Goal: Communication & Community: Participate in discussion

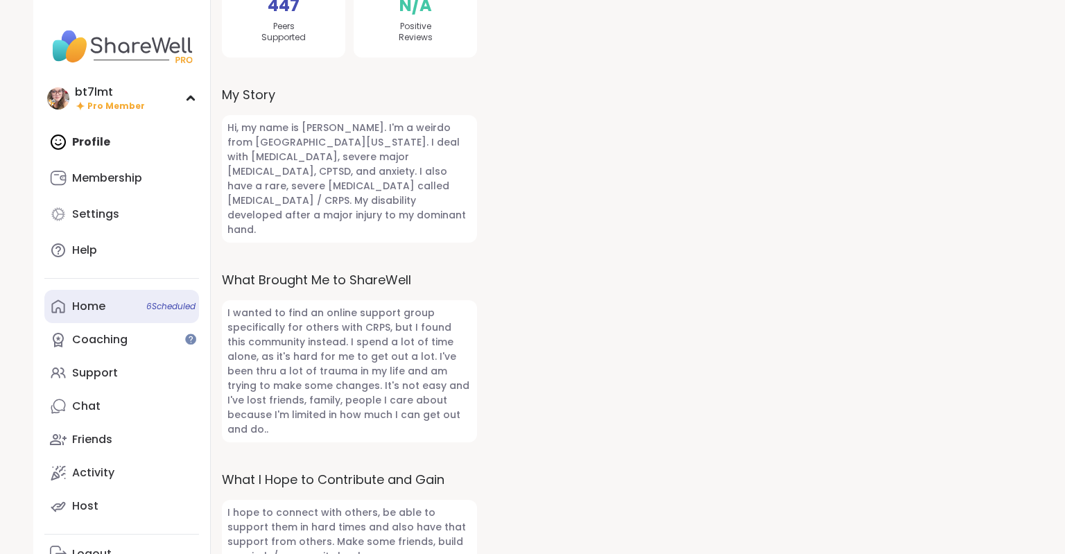
click at [105, 304] on div "Home 6 Scheduled" at bounding box center [88, 306] width 33 height 15
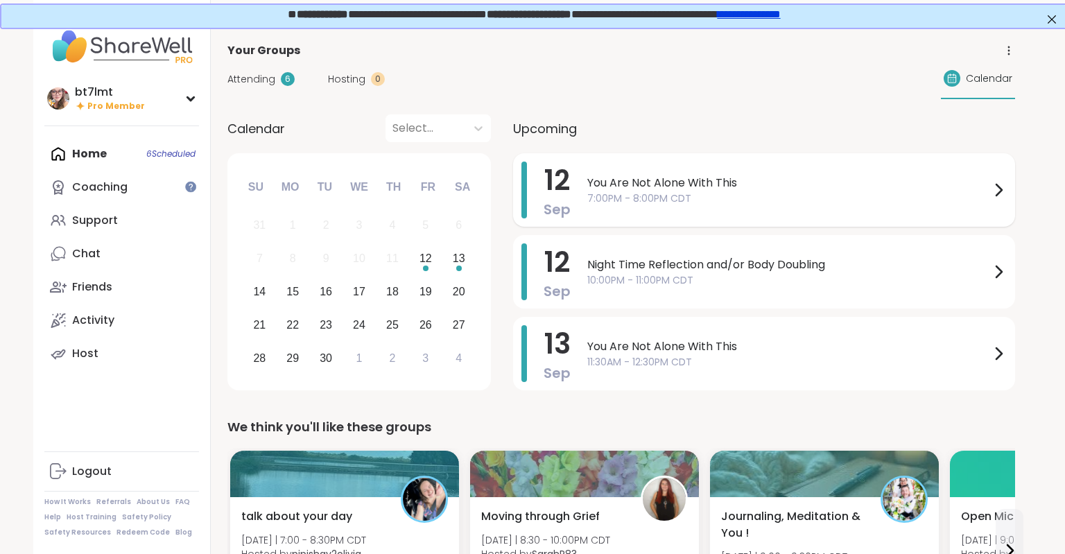
click at [681, 177] on span "You Are Not Alone With This" at bounding box center [788, 183] width 403 height 17
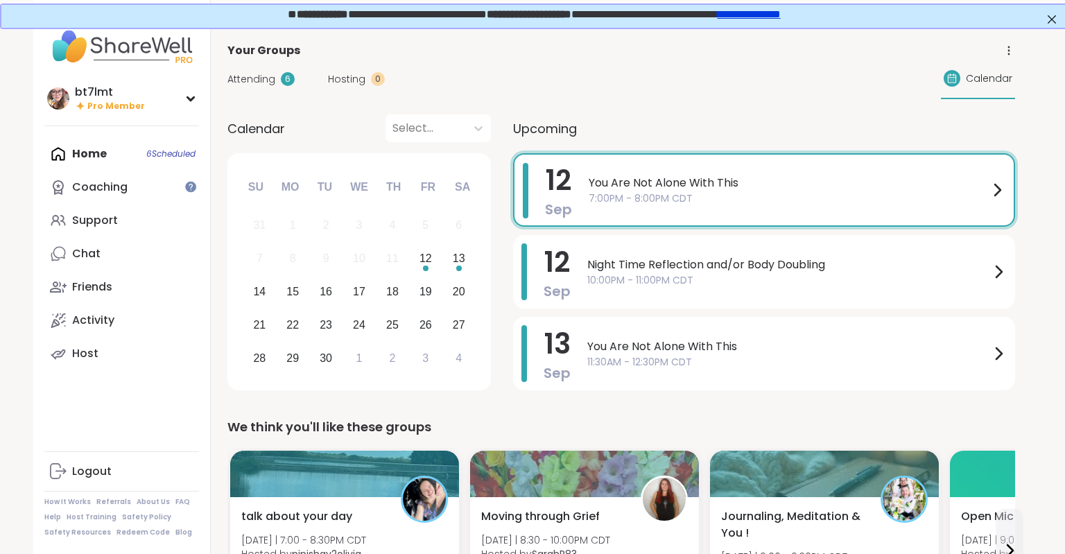
click at [586, 85] on div "Attending 6 Hosting 0 Calendar" at bounding box center [621, 79] width 788 height 40
click at [104, 259] on link "Chat" at bounding box center [121, 253] width 155 height 33
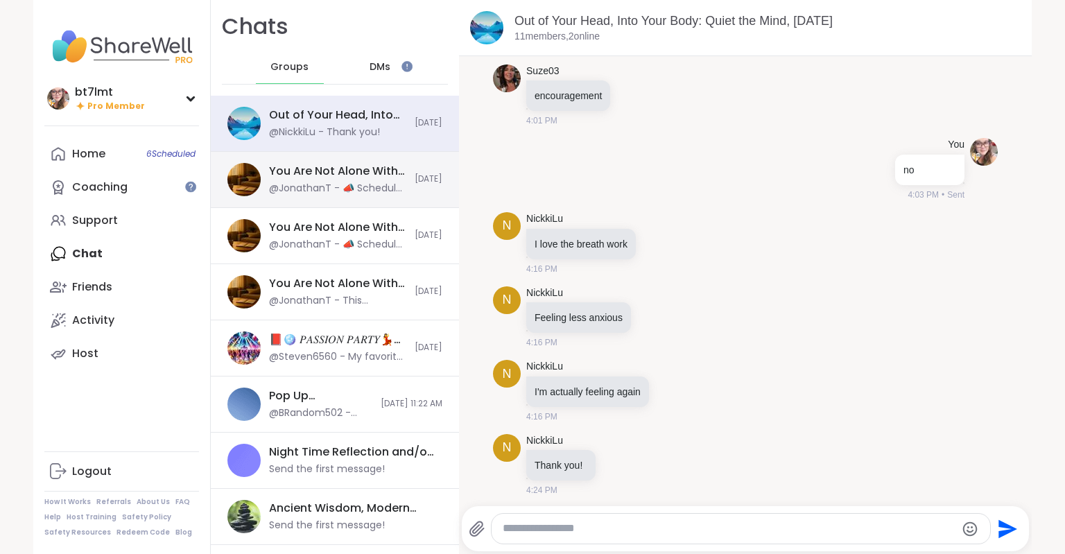
click at [326, 188] on div "@JonathanT - 📣 Schedule Update for Sunday, Sept 14 My son’s coach just gave us …" at bounding box center [337, 189] width 137 height 14
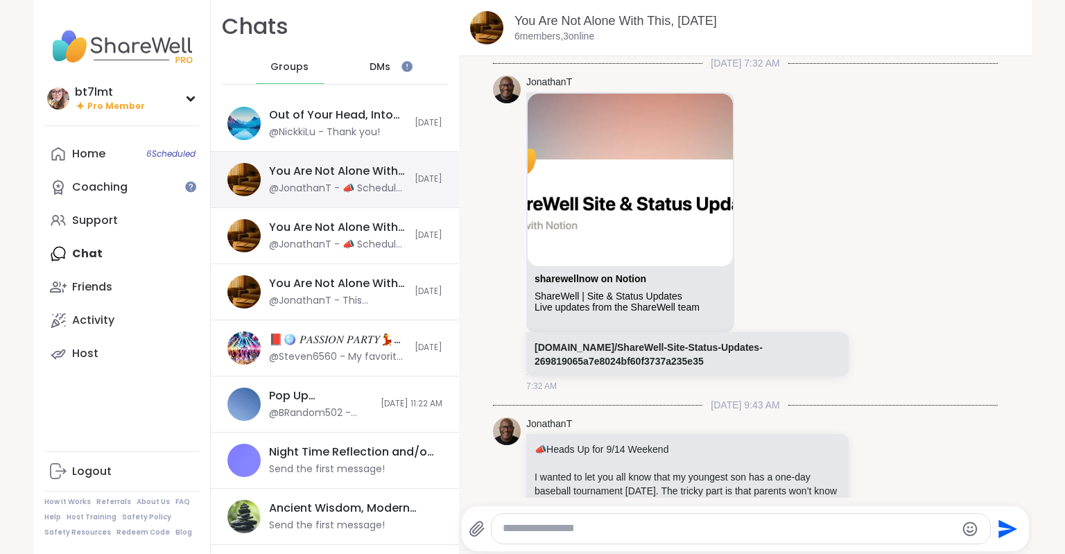
scroll to position [394, 0]
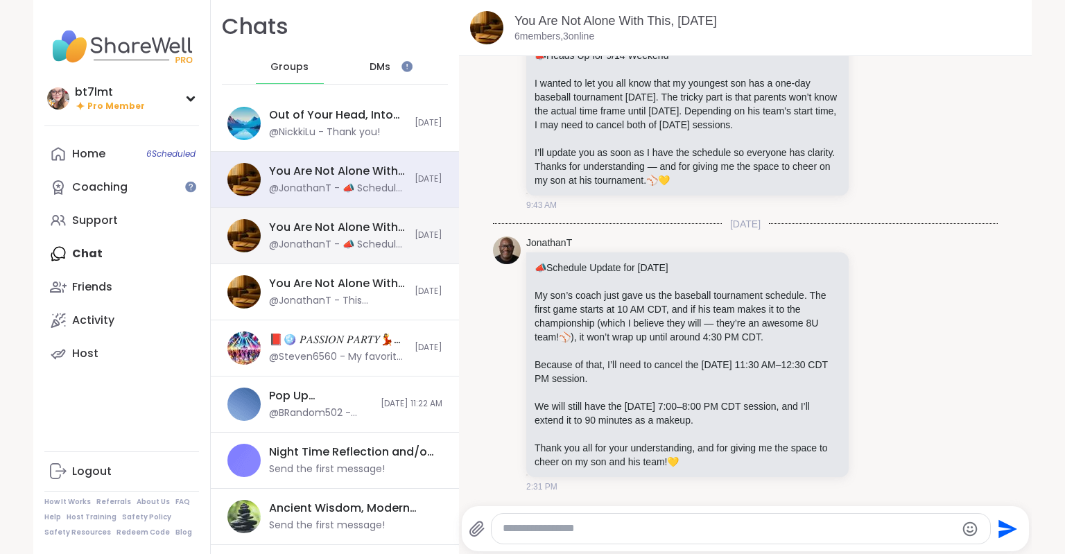
click at [353, 248] on div "@JonathanT - 📣 Schedule Update for Sunday, Sept 14 My son’s coach just gave us …" at bounding box center [337, 245] width 137 height 14
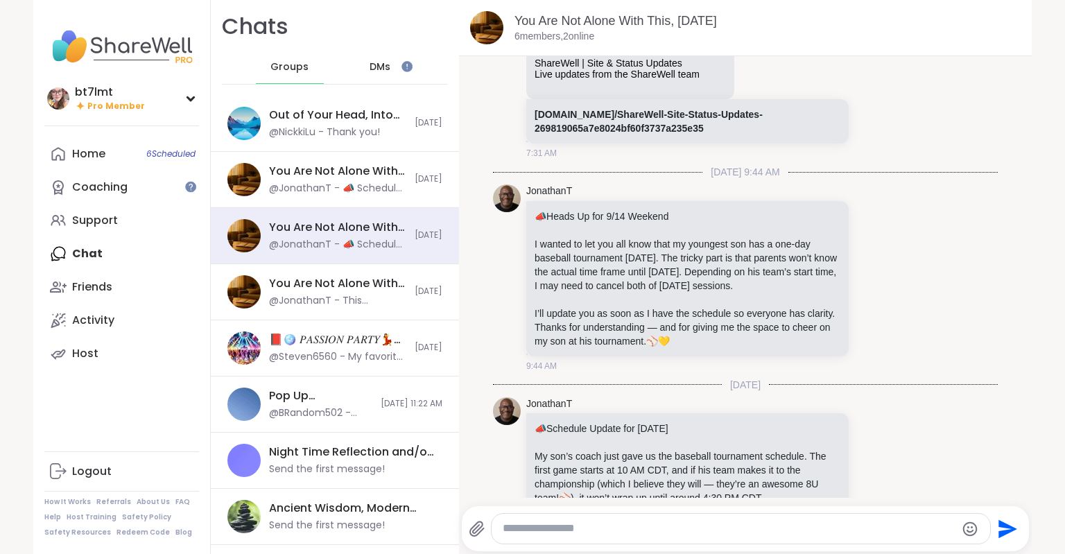
scroll to position [413, 0]
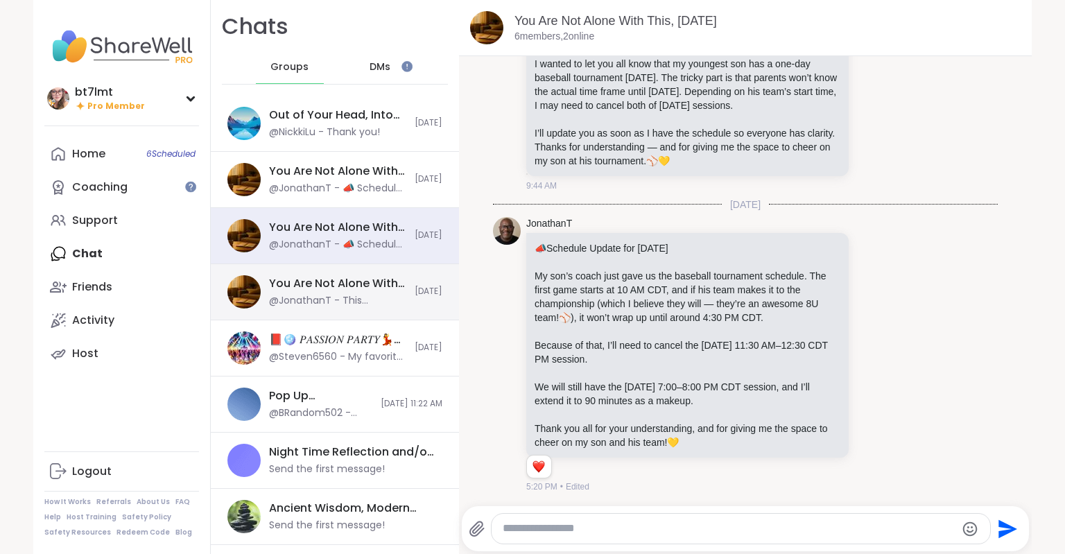
click at [356, 274] on div "You Are Not Alone With This, Sep 12 @JonathanT - This message was deleted. Today" at bounding box center [335, 292] width 248 height 56
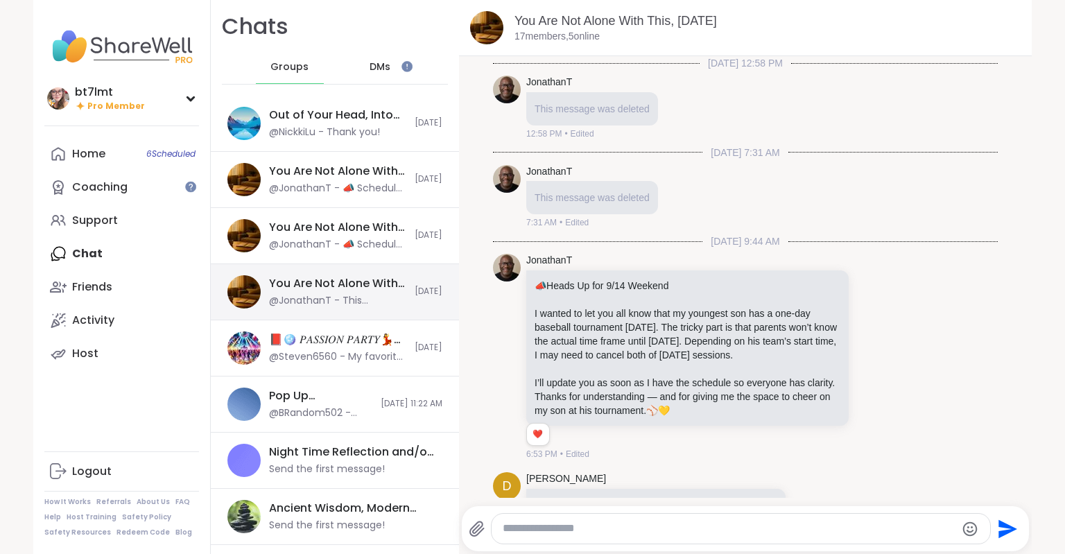
scroll to position [428, 0]
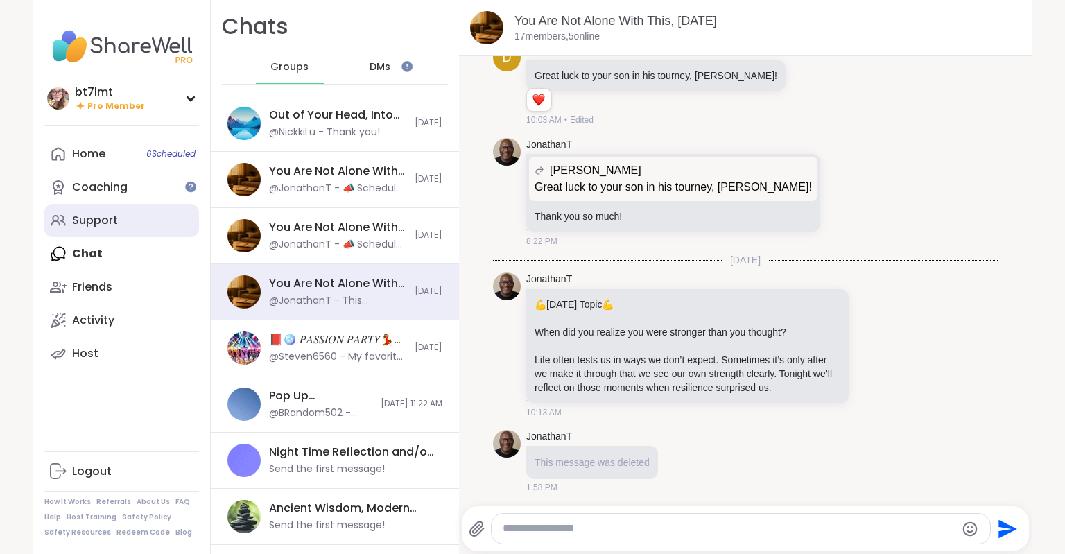
click at [82, 220] on div "Support" at bounding box center [95, 220] width 46 height 15
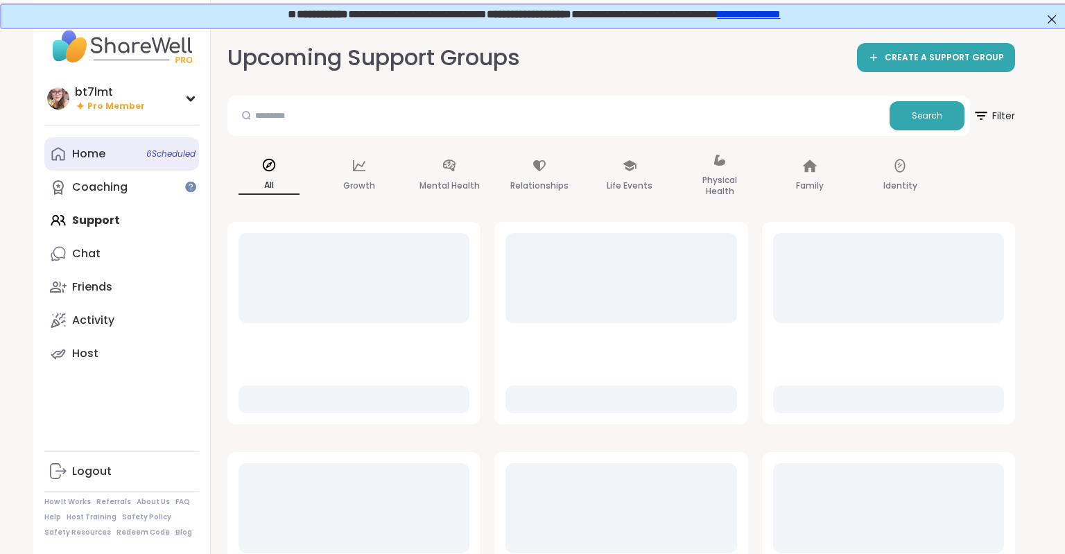
click at [90, 157] on div "Home 6 Scheduled" at bounding box center [88, 153] width 33 height 15
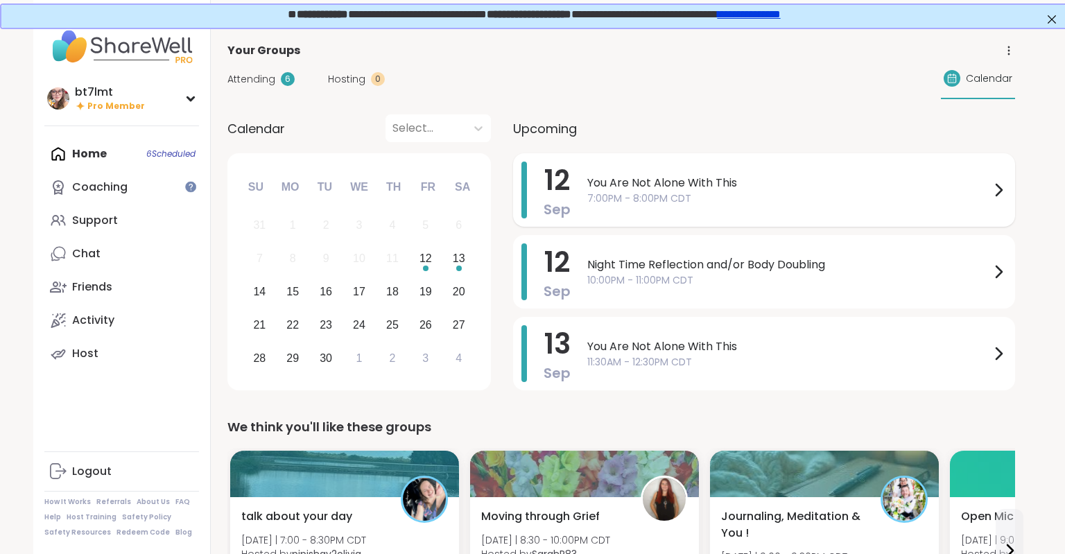
click at [739, 194] on span "7:00PM - 8:00PM CDT" at bounding box center [788, 198] width 403 height 15
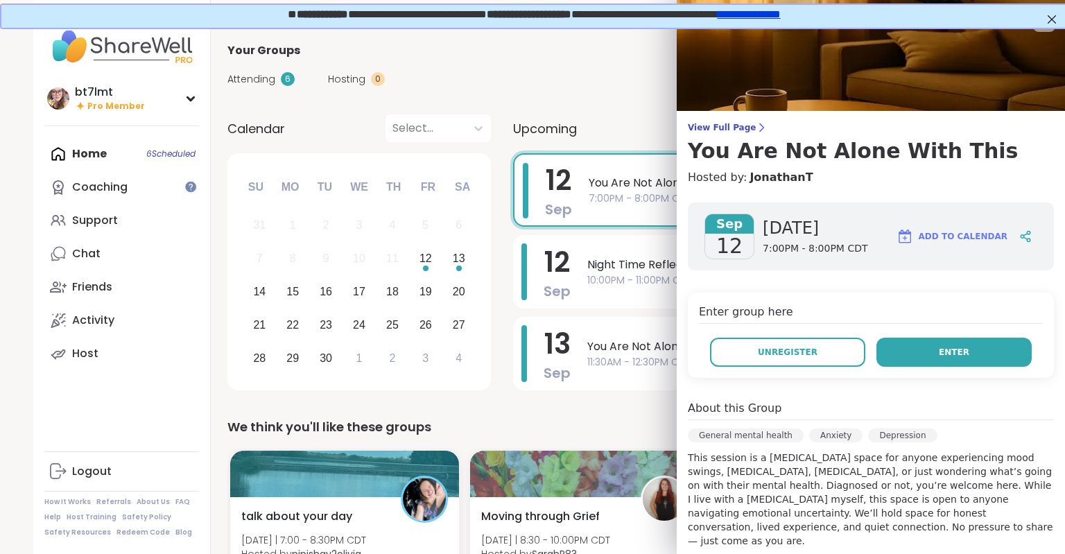
click at [908, 349] on button "Enter" at bounding box center [953, 352] width 155 height 29
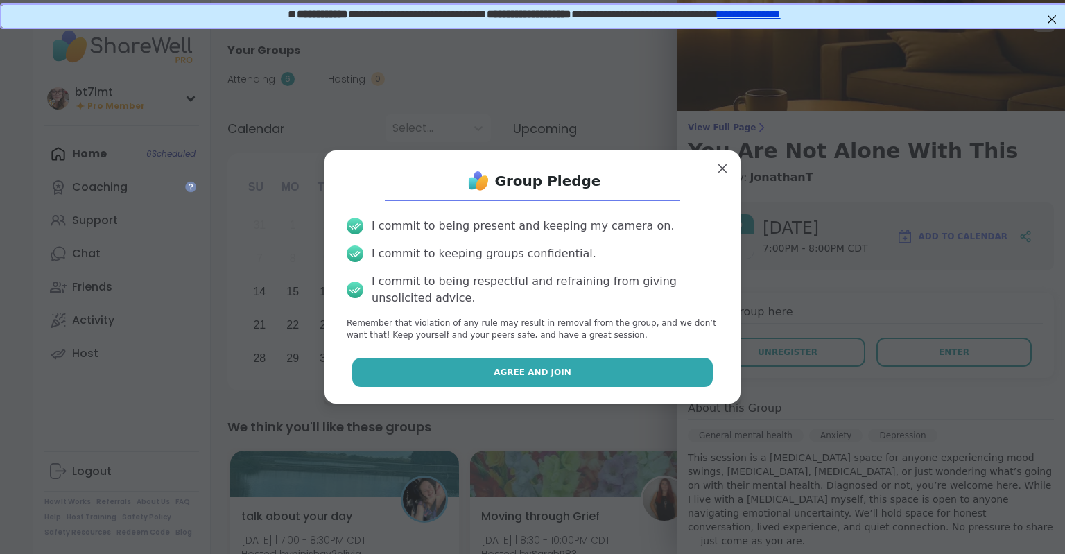
click at [632, 378] on button "Agree and Join" at bounding box center [532, 372] width 361 height 29
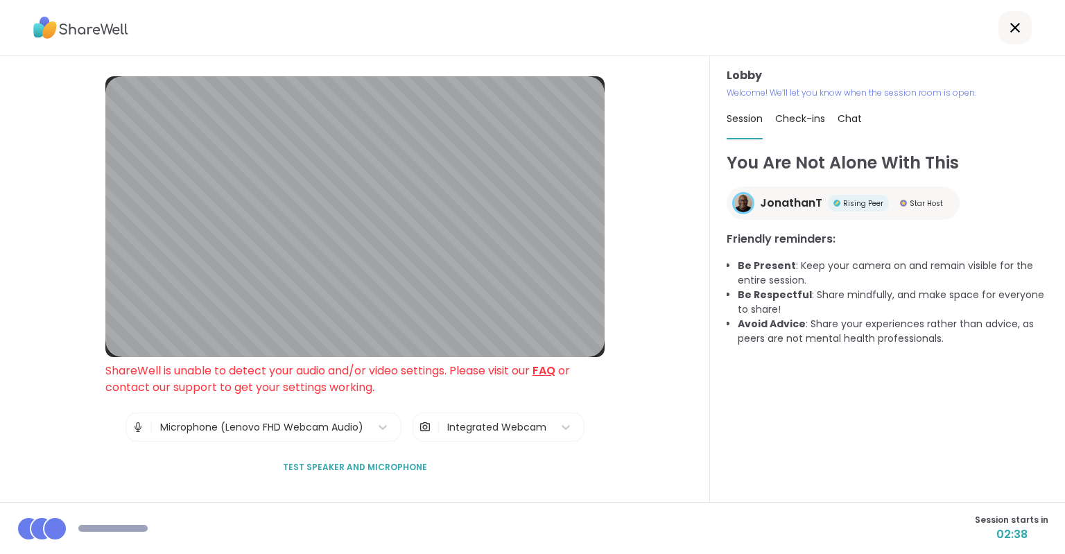
click at [548, 433] on div "Integrated Webcam" at bounding box center [496, 427] width 113 height 28
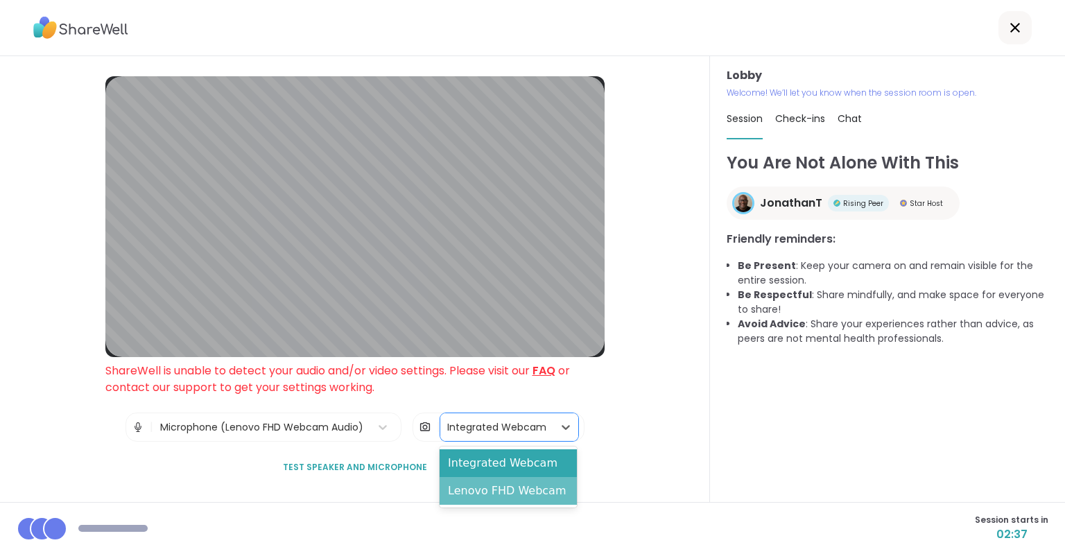
click at [518, 489] on div "Lenovo FHD Webcam" at bounding box center [508, 491] width 137 height 28
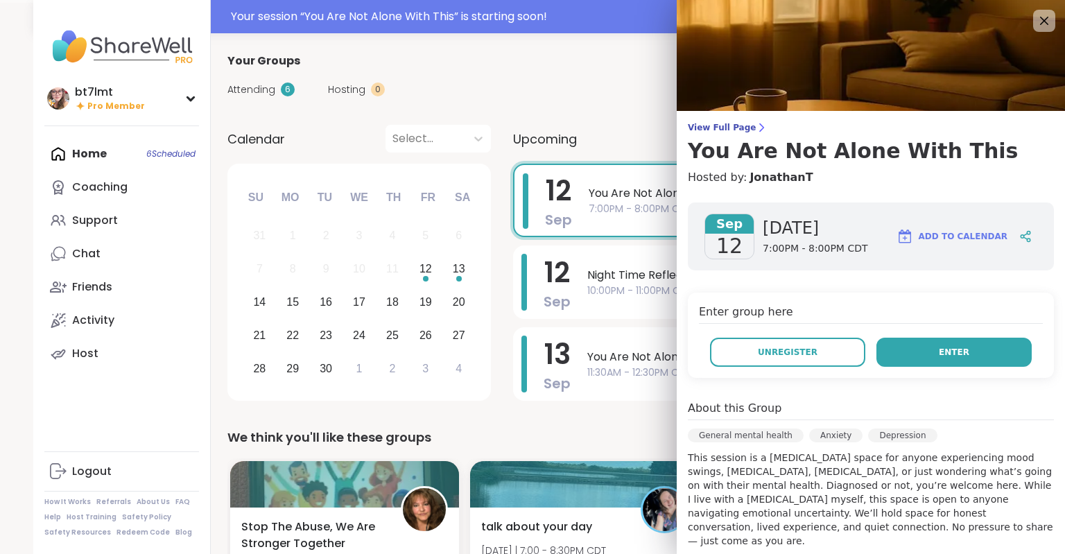
click at [915, 346] on button "Enter" at bounding box center [953, 352] width 155 height 29
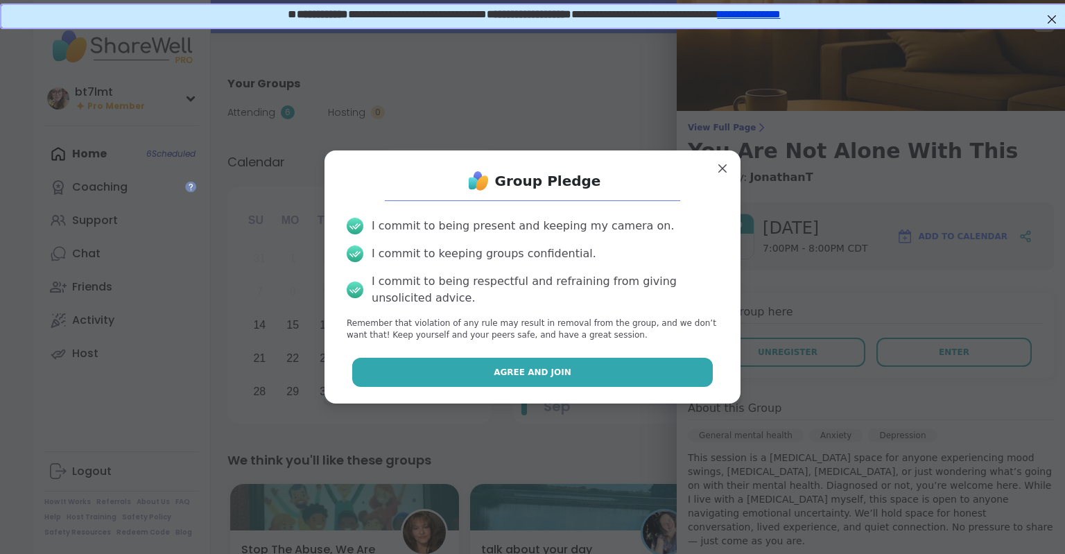
click at [621, 375] on button "Agree and Join" at bounding box center [532, 372] width 361 height 29
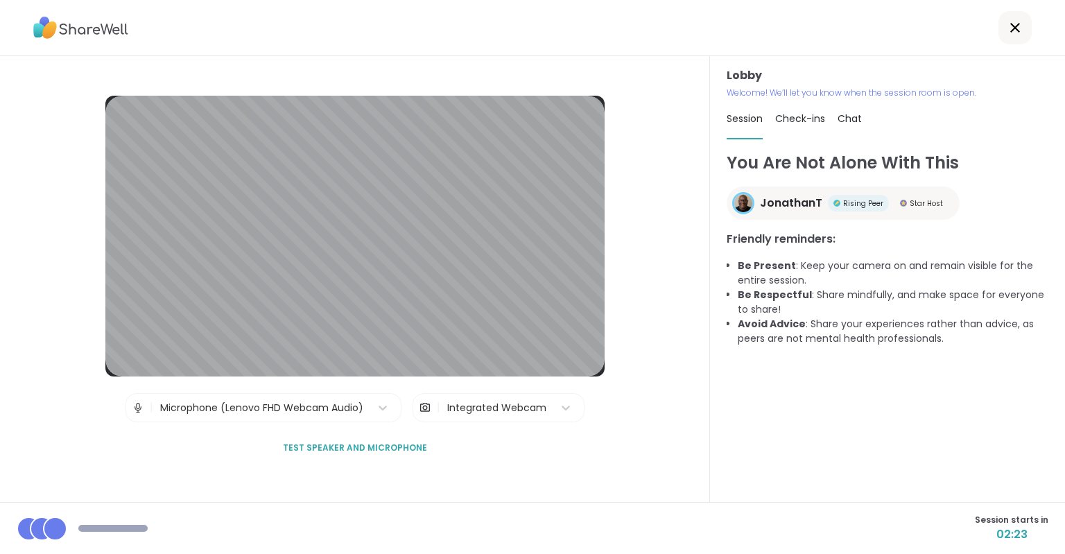
click at [470, 403] on div "Integrated Webcam" at bounding box center [496, 408] width 99 height 15
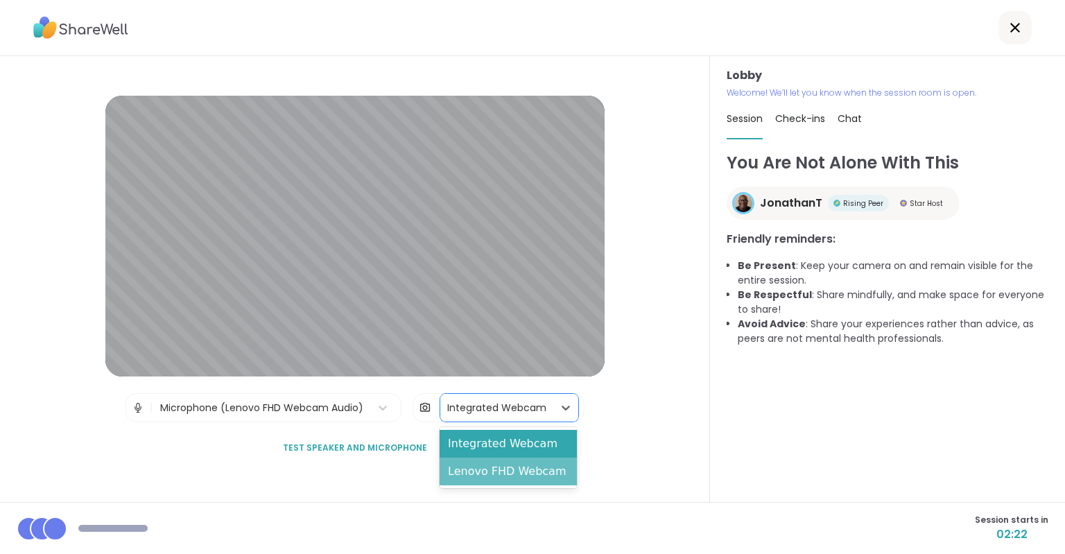
click at [464, 476] on div "Lenovo FHD Webcam" at bounding box center [508, 472] width 137 height 28
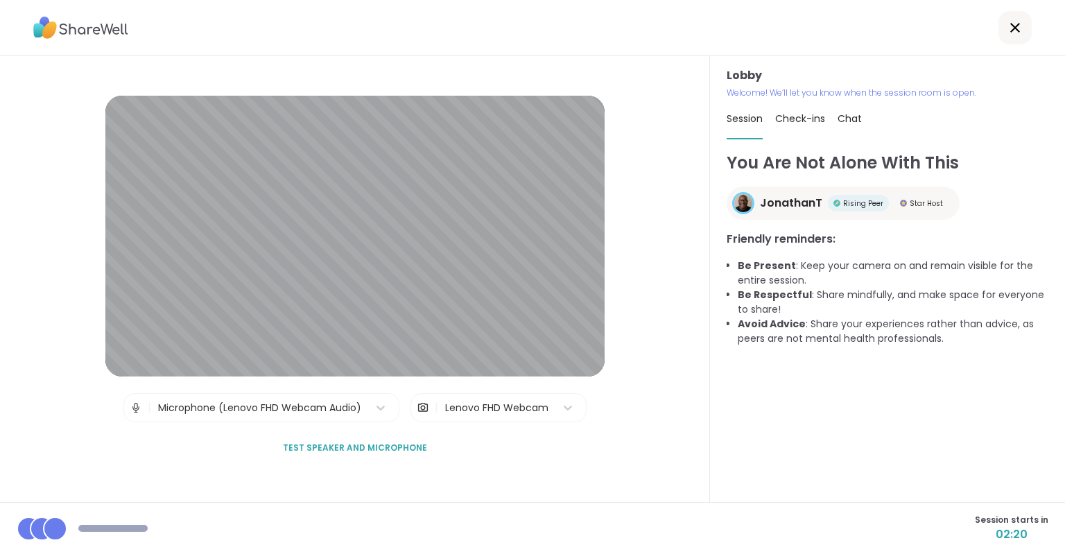
click at [566, 459] on div "Lobby | Microphone (Lenovo FHD Webcam Audio) | Lenovo FHD Webcam Test speaker a…" at bounding box center [354, 279] width 499 height 367
click at [700, 426] on div "Lobby | Microphone (Lenovo FHD Webcam Audio) | Lenovo FHD Webcam Test speaker a…" at bounding box center [355, 279] width 710 height 446
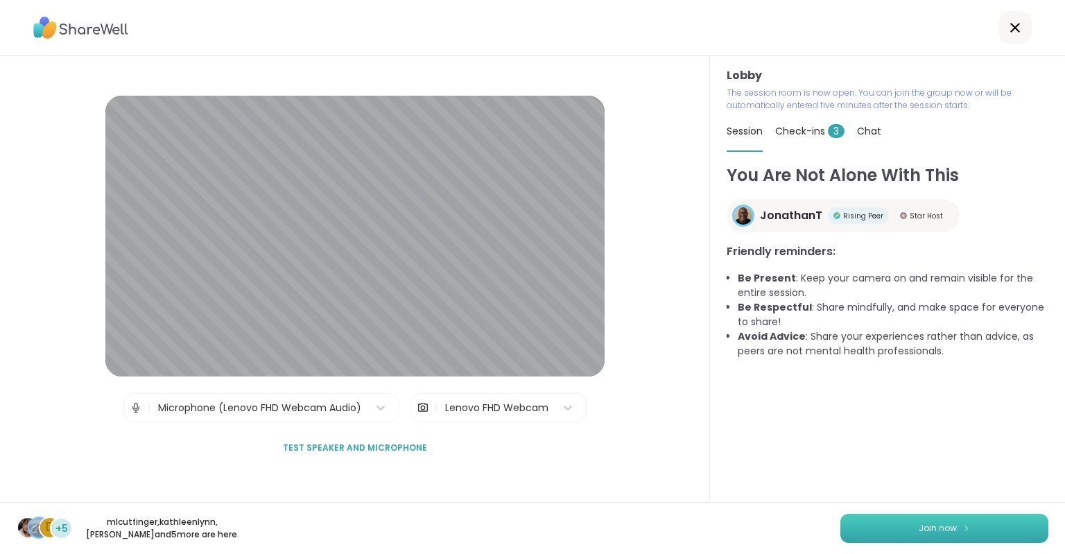
click at [944, 523] on span "Join now" at bounding box center [938, 528] width 38 height 12
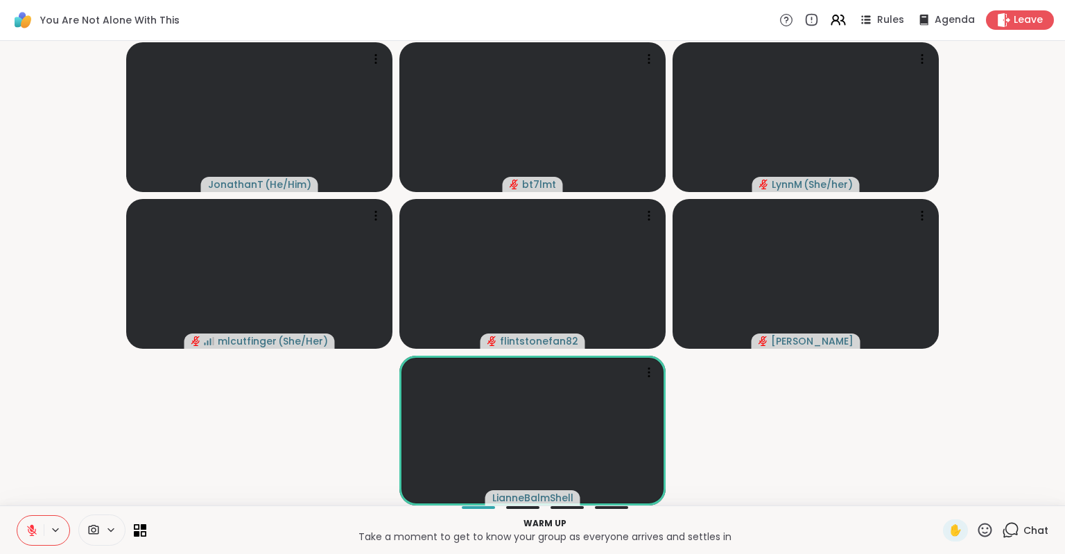
click at [101, 531] on span at bounding box center [92, 529] width 26 height 13
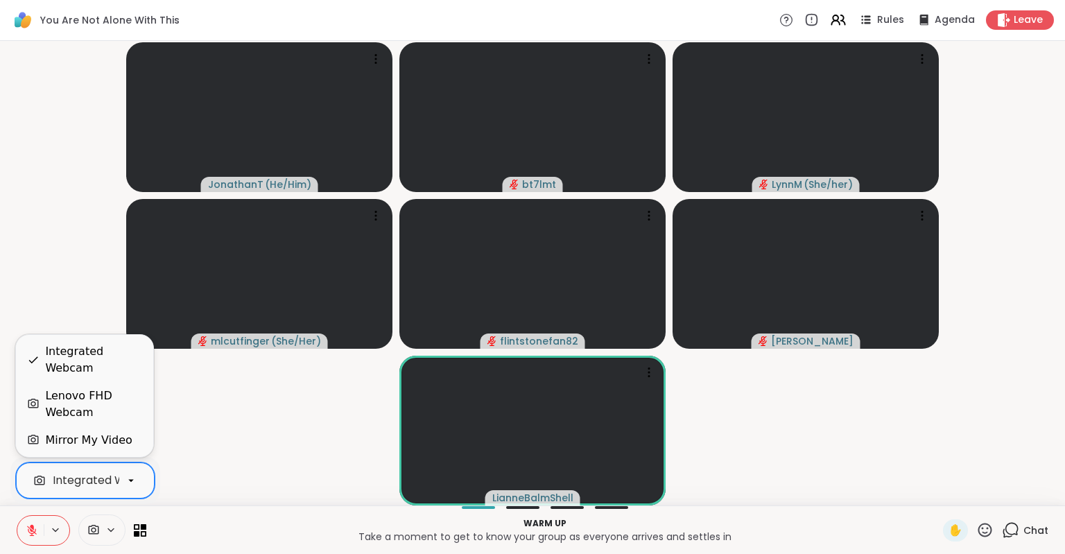
click at [134, 479] on icon at bounding box center [131, 480] width 12 height 12
click at [96, 409] on div "Lenovo FHD Webcam" at bounding box center [93, 404] width 97 height 33
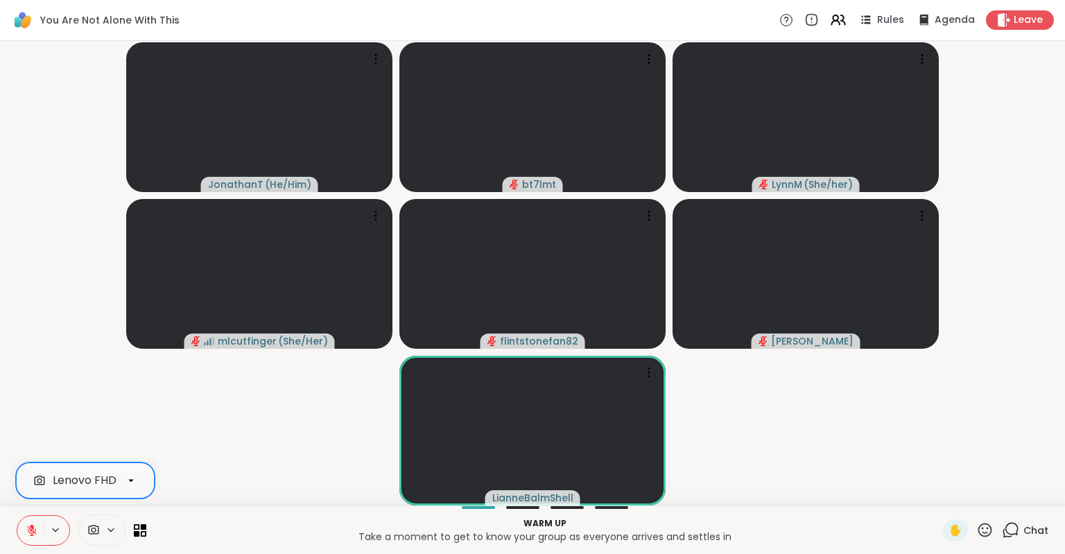
click at [1019, 528] on icon at bounding box center [1010, 529] width 17 height 17
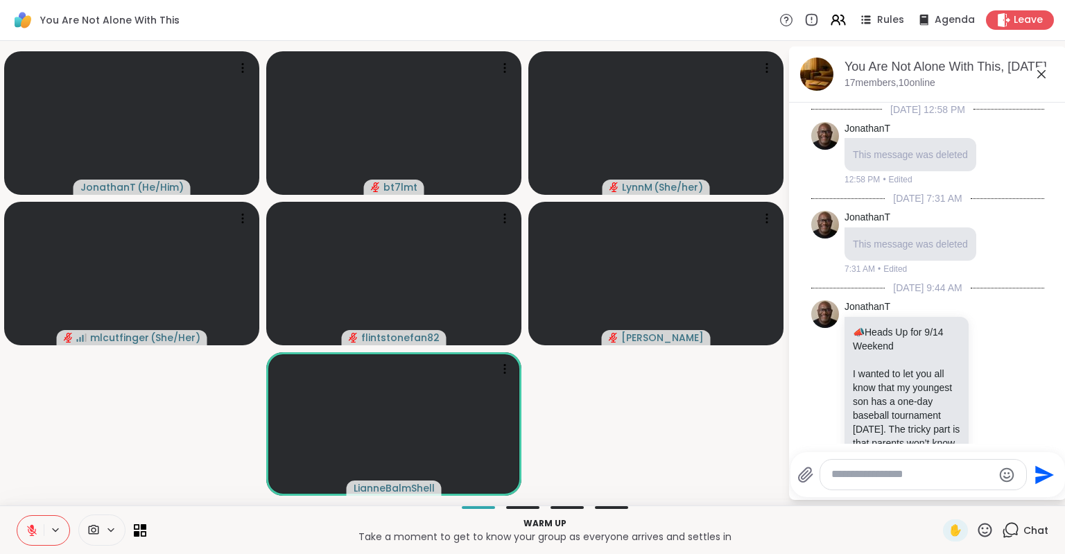
scroll to position [867, 0]
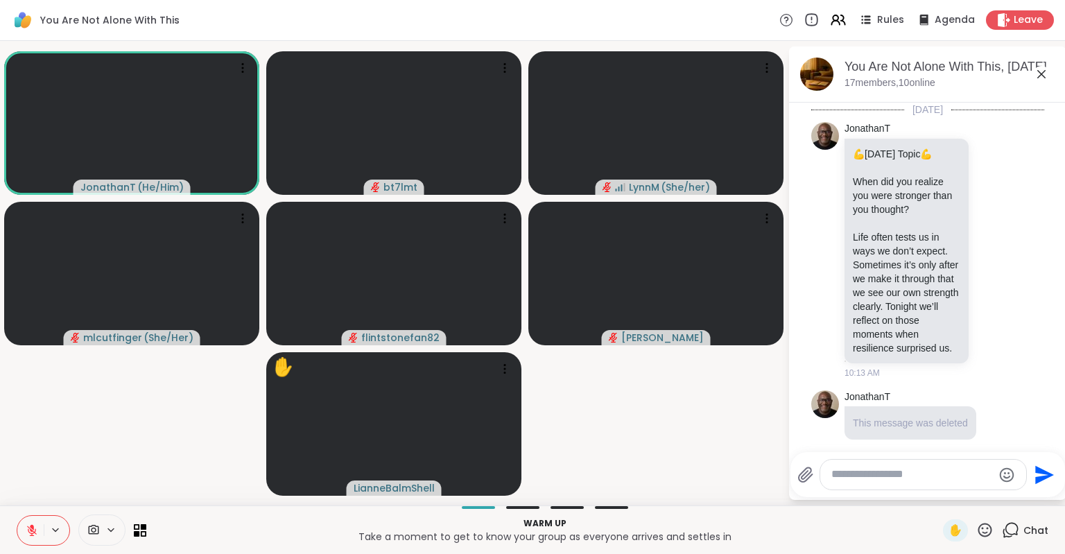
click at [812, 18] on icon at bounding box center [812, 18] width 0 height 3
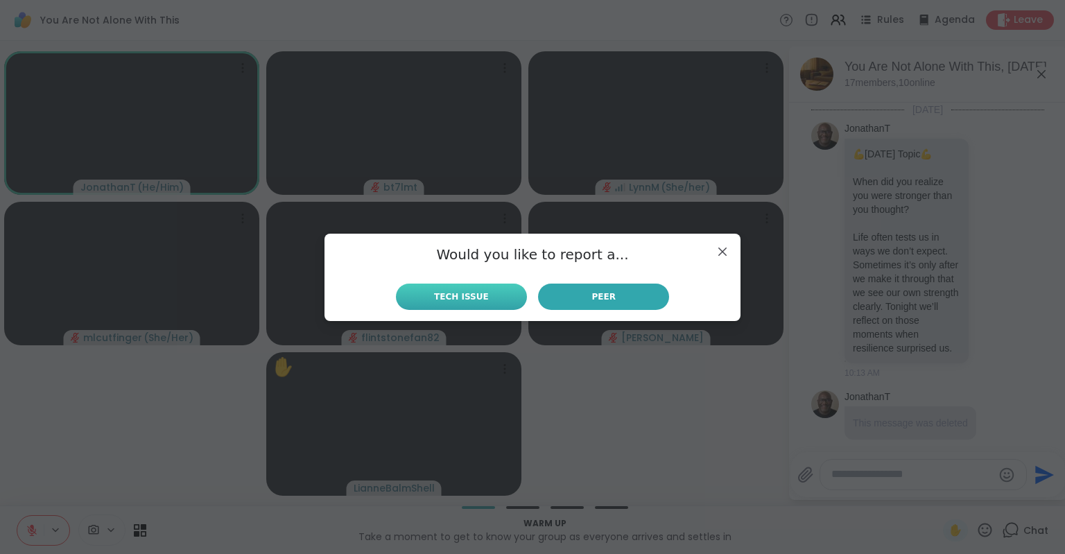
click at [464, 290] on button "Tech Issue" at bounding box center [461, 297] width 131 height 26
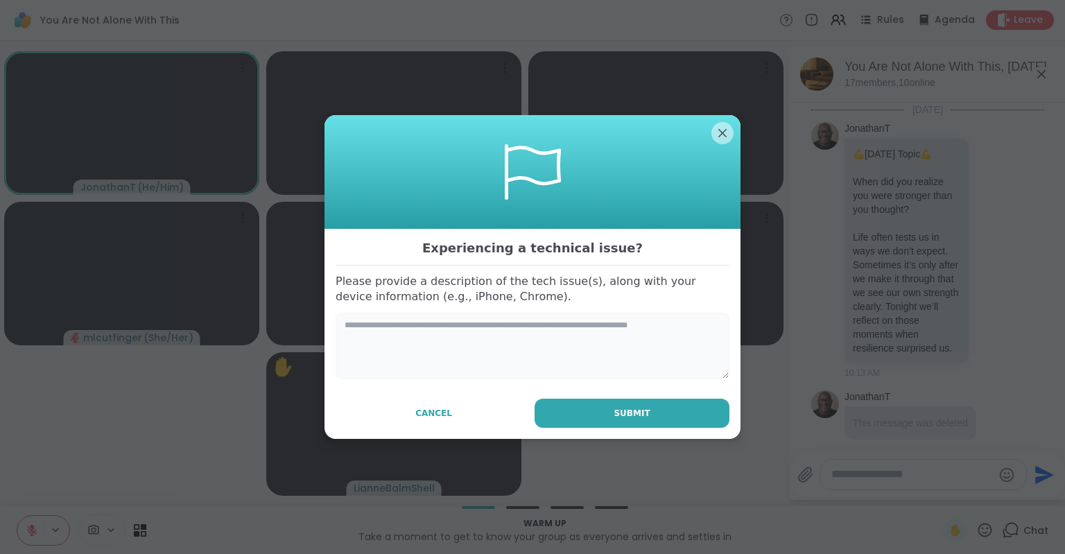
click at [666, 334] on textarea at bounding box center [533, 346] width 394 height 67
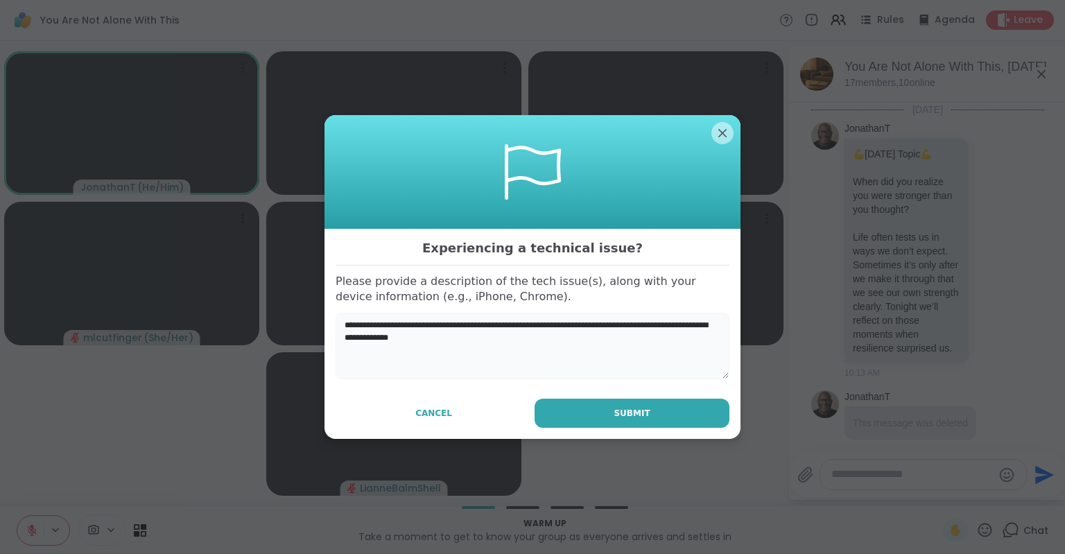
type textarea "**********"
click at [687, 411] on button "Submit" at bounding box center [631, 413] width 195 height 29
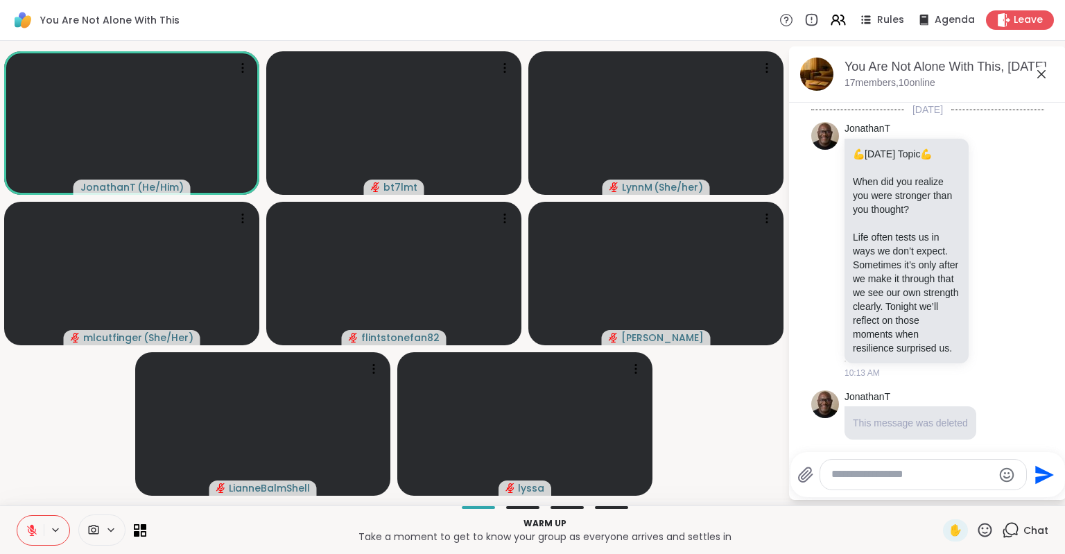
click at [735, 445] on video-player-container "JonathanT ( He/Him ) bt7lmt LynnM ( She/her ) mlcutfinger ( She/Her ) flintston…" at bounding box center [393, 272] width 771 height 453
click at [886, 480] on textarea "Type your message" at bounding box center [912, 474] width 162 height 15
type textarea "***"
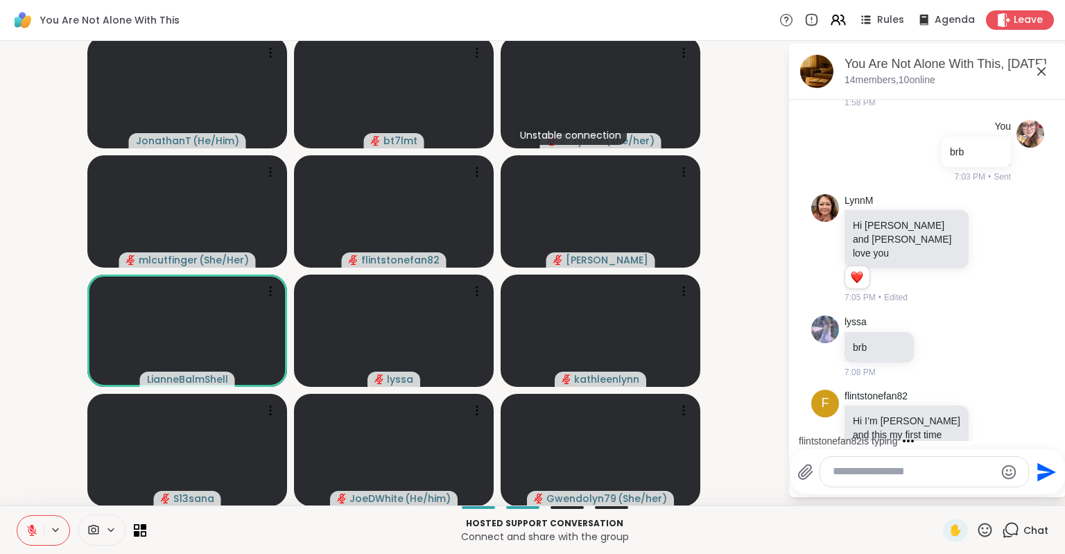
scroll to position [1282, 0]
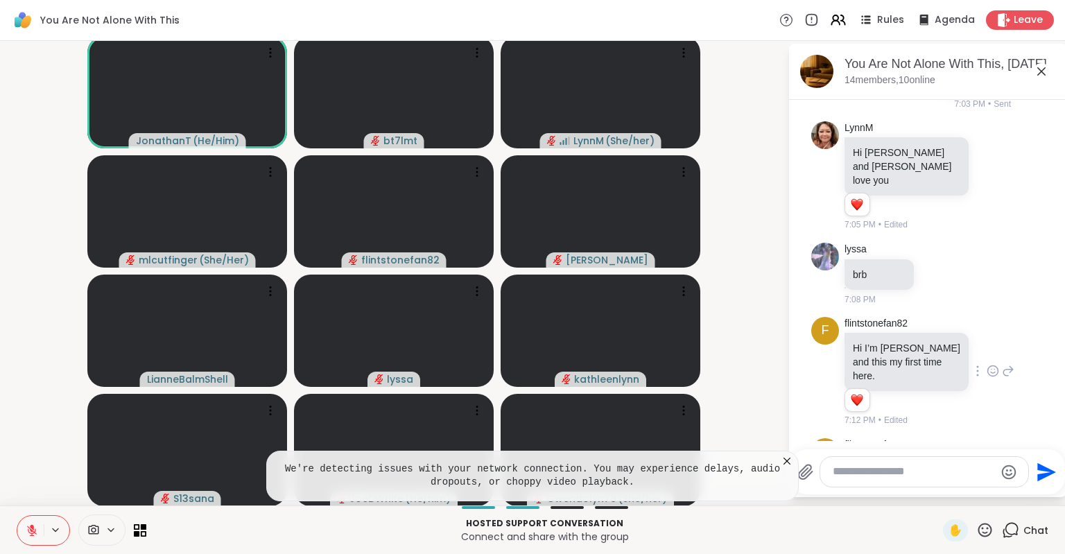
click at [824, 321] on span "f" at bounding box center [826, 330] width 8 height 19
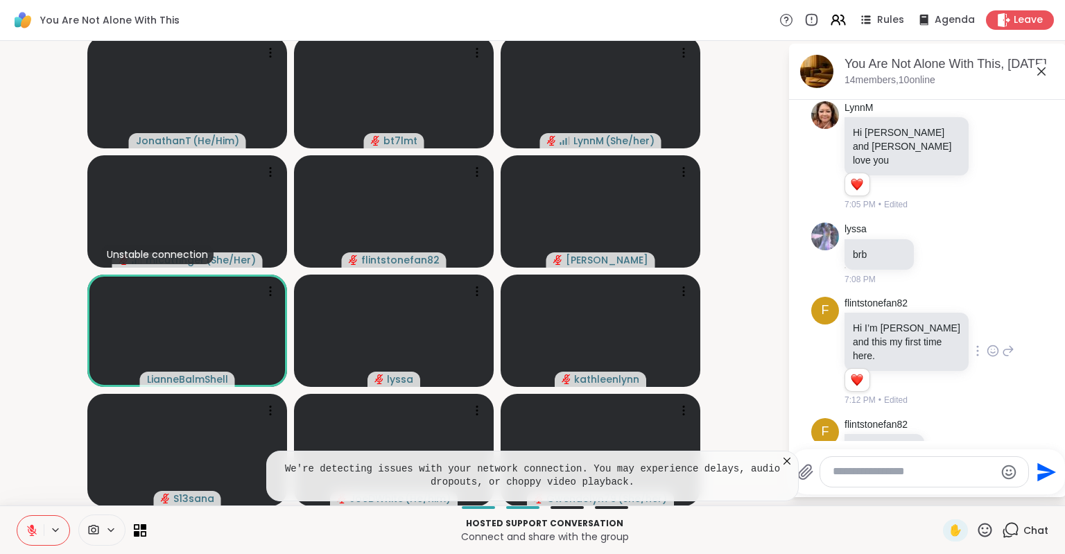
click at [991, 344] on icon at bounding box center [992, 351] width 12 height 14
click at [879, 322] on div "Select Reaction: Heart" at bounding box center [882, 328] width 12 height 12
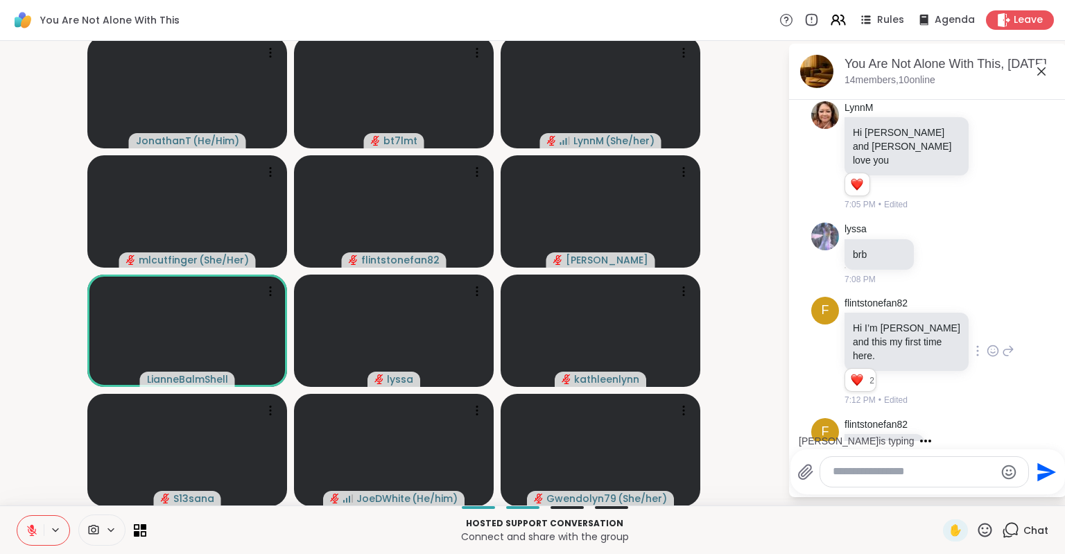
click at [896, 470] on textarea "Type your message" at bounding box center [914, 471] width 162 height 15
type textarea "**********"
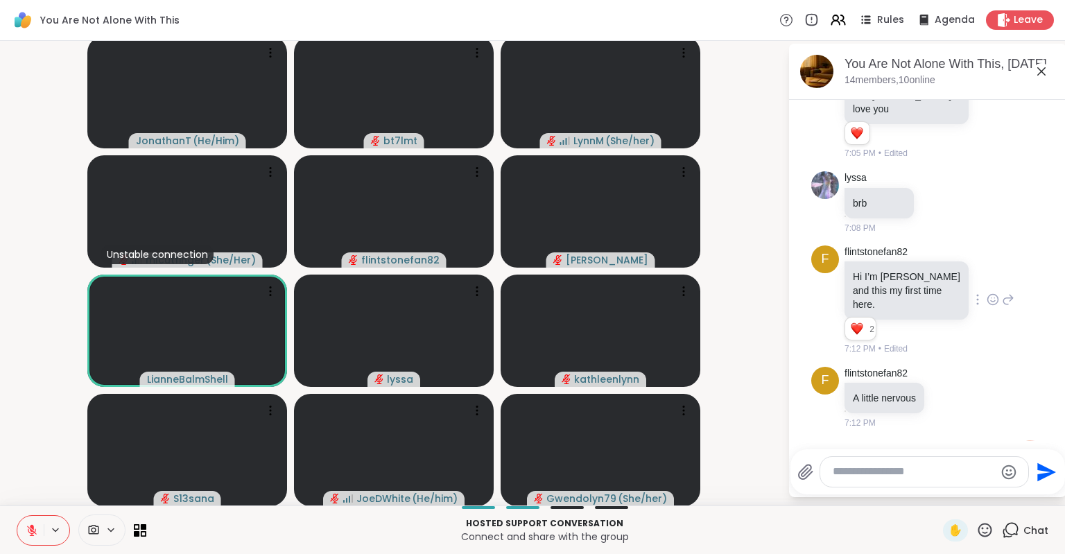
scroll to position [1370, 0]
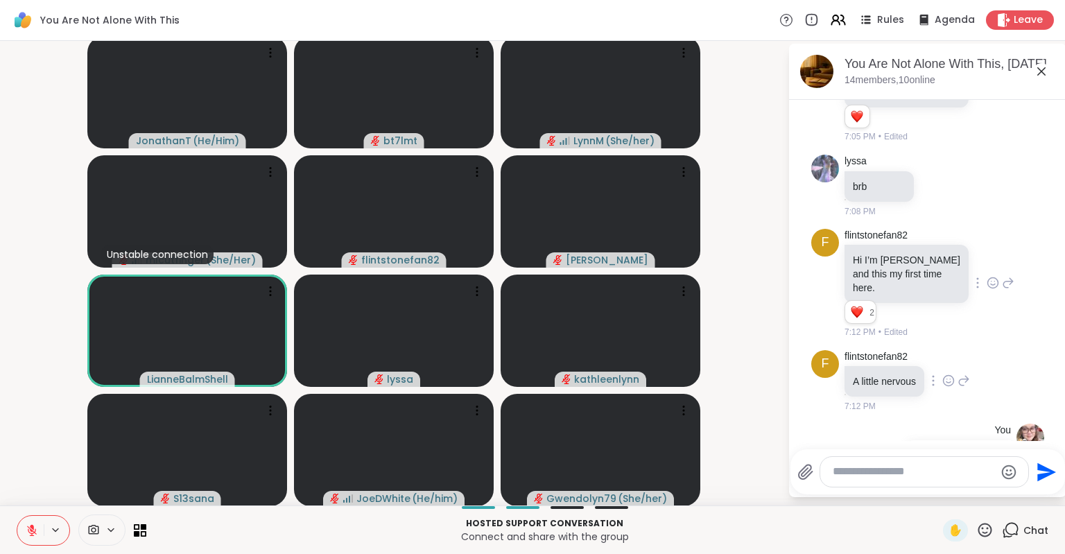
click at [874, 374] on p "A little nervous" at bounding box center [884, 381] width 63 height 14
click at [828, 350] on div "f" at bounding box center [825, 364] width 28 height 28
click at [876, 350] on div "flintstonefan82 A little nervous 7:12 PM" at bounding box center [885, 381] width 82 height 63
click at [982, 345] on div "f flintstonefan82 A little nervous 7:12 PM" at bounding box center [927, 382] width 233 height 74
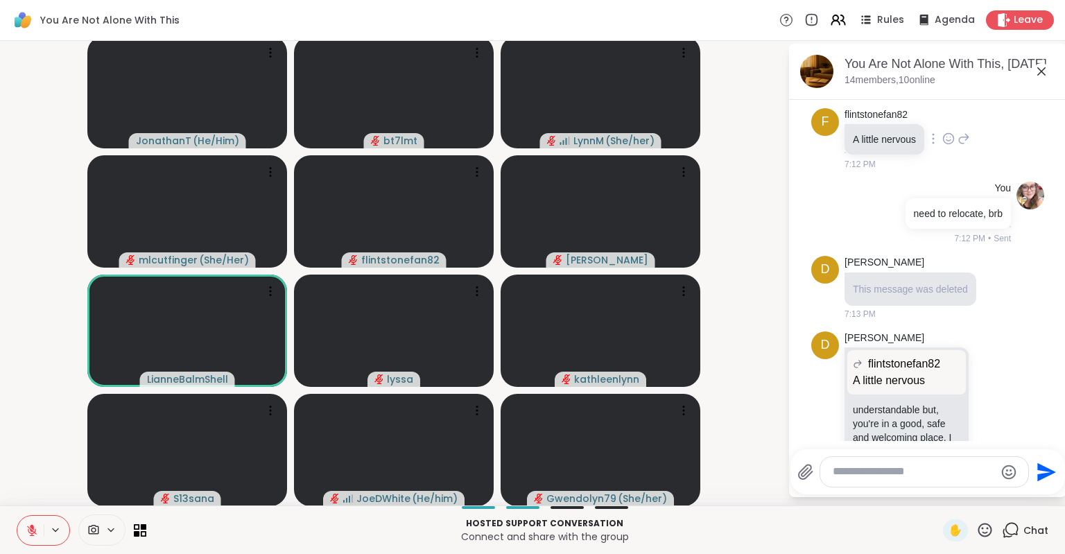
scroll to position [1641, 0]
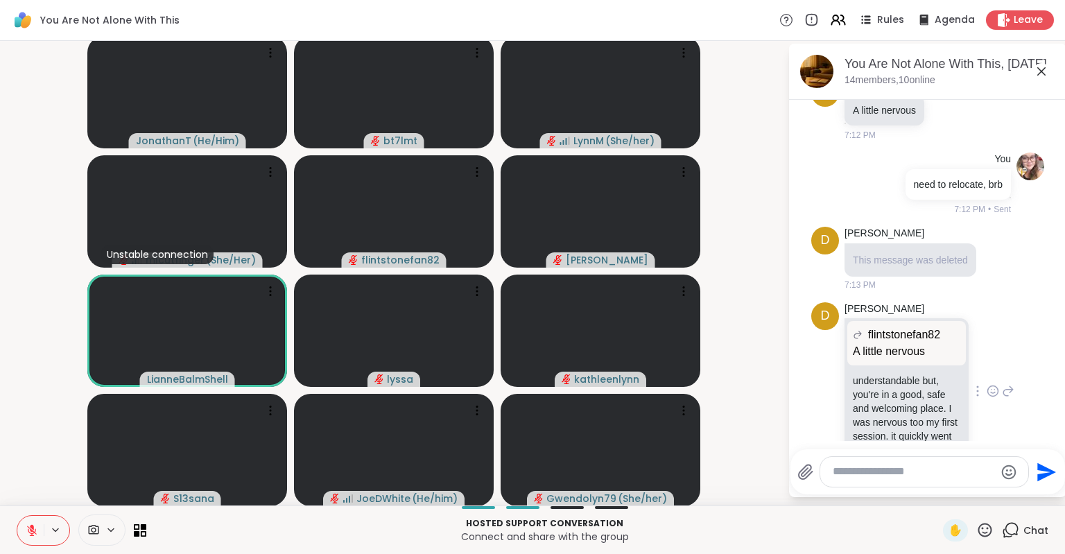
click at [980, 365] on div "[PERSON_NAME] flintstonefan82 A little nervous A little nervous understandable …" at bounding box center [929, 392] width 170 height 180
click at [990, 384] on icon at bounding box center [992, 391] width 12 height 14
click at [878, 363] on div "Select Reaction: Heart" at bounding box center [882, 369] width 12 height 12
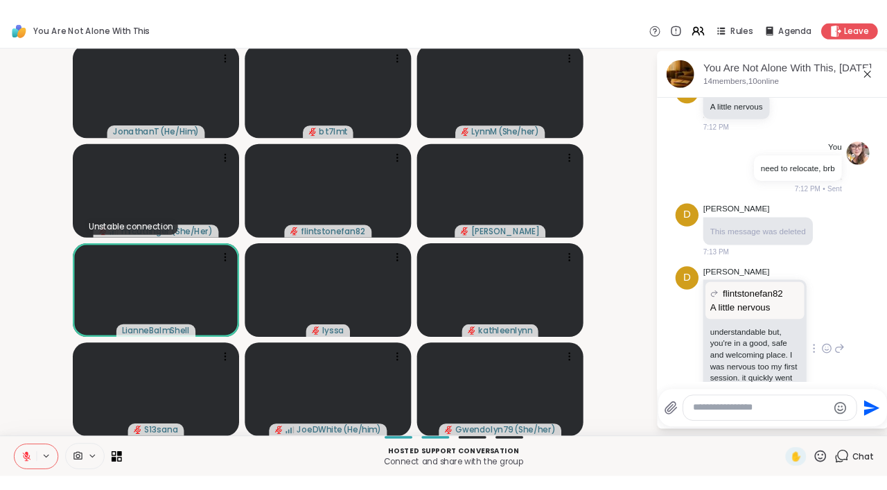
scroll to position [1661, 0]
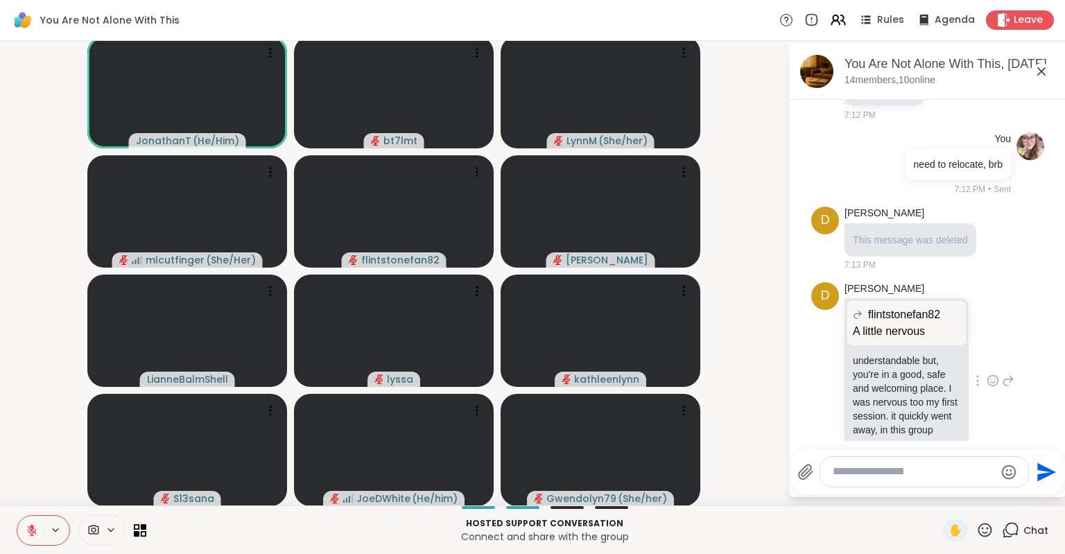
click at [113, 536] on icon at bounding box center [110, 530] width 11 height 12
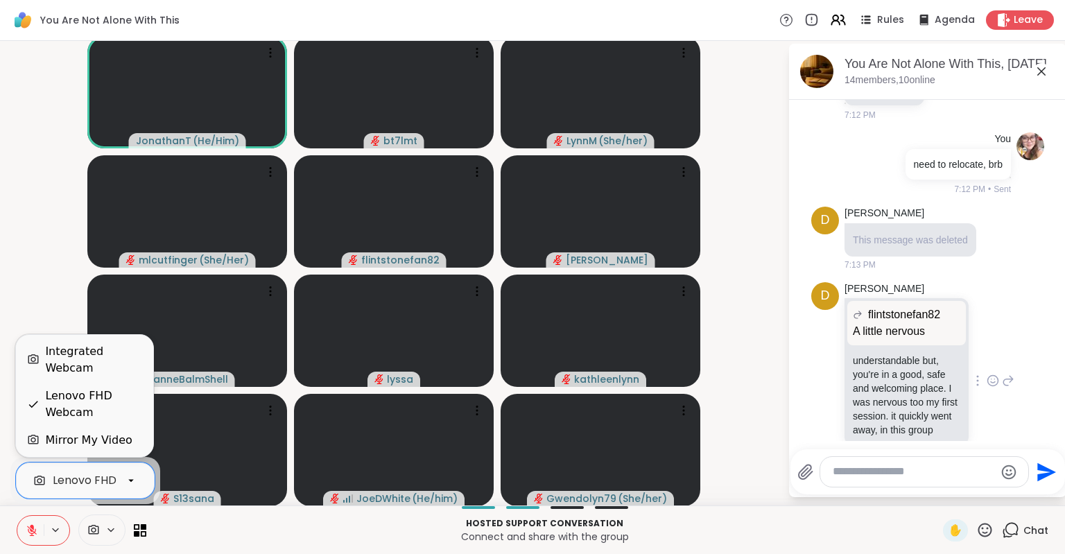
click at [867, 474] on textarea "Type your message" at bounding box center [914, 471] width 162 height 15
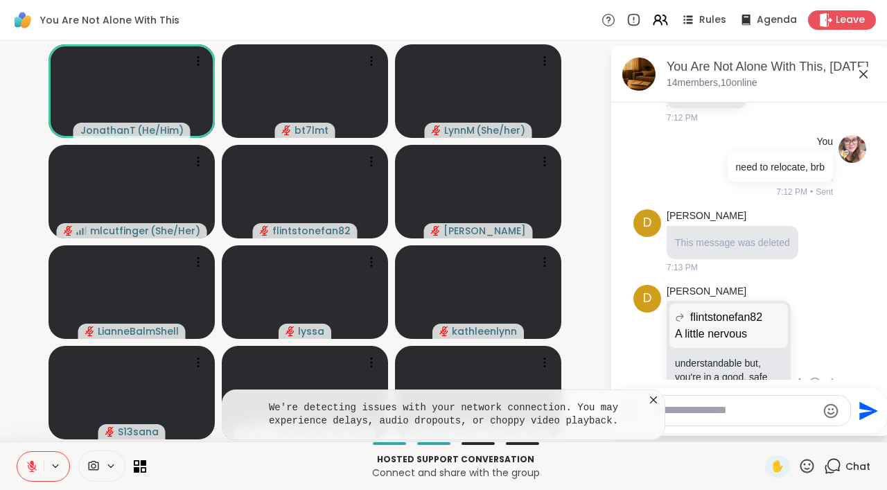
scroll to position [1725, 0]
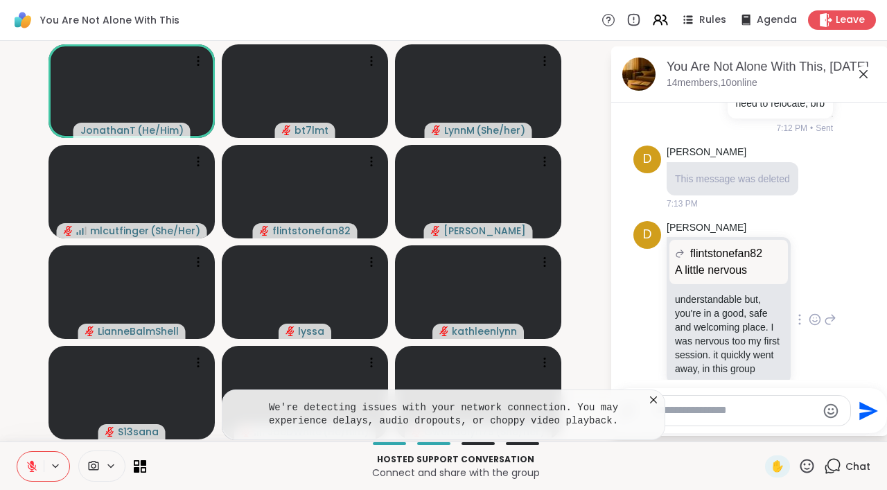
click at [812, 287] on div "[PERSON_NAME] flintstonefan82 A little nervous A little nervous understandable …" at bounding box center [752, 320] width 170 height 199
click at [817, 313] on icon at bounding box center [815, 320] width 12 height 14
click at [853, 220] on div "D [PERSON_NAME] flintstonefan82 A little nervous A little nervous understandabl…" at bounding box center [750, 321] width 233 height 210
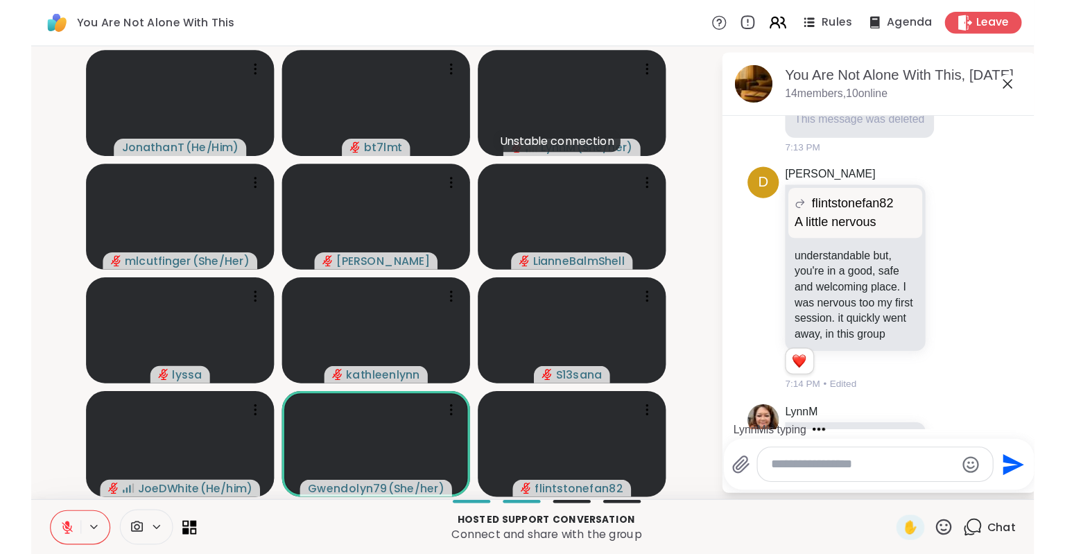
scroll to position [1872, 0]
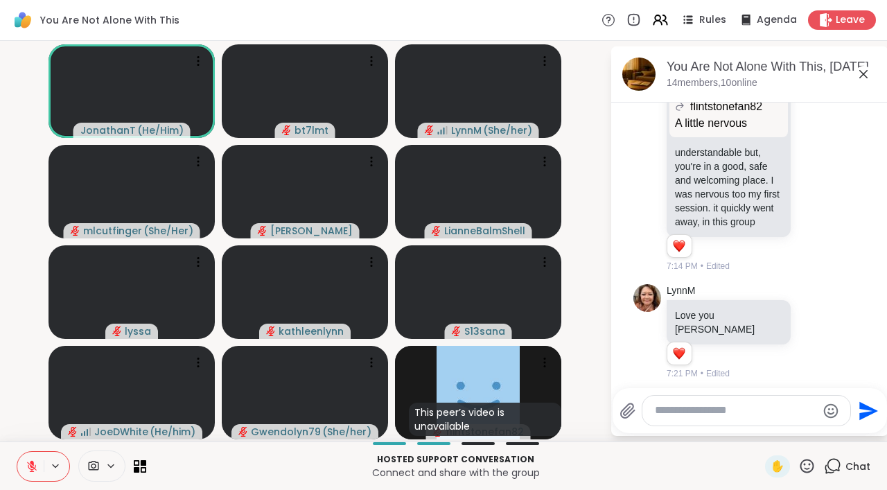
click at [727, 466] on p "Connect and share with the group" at bounding box center [456, 473] width 602 height 14
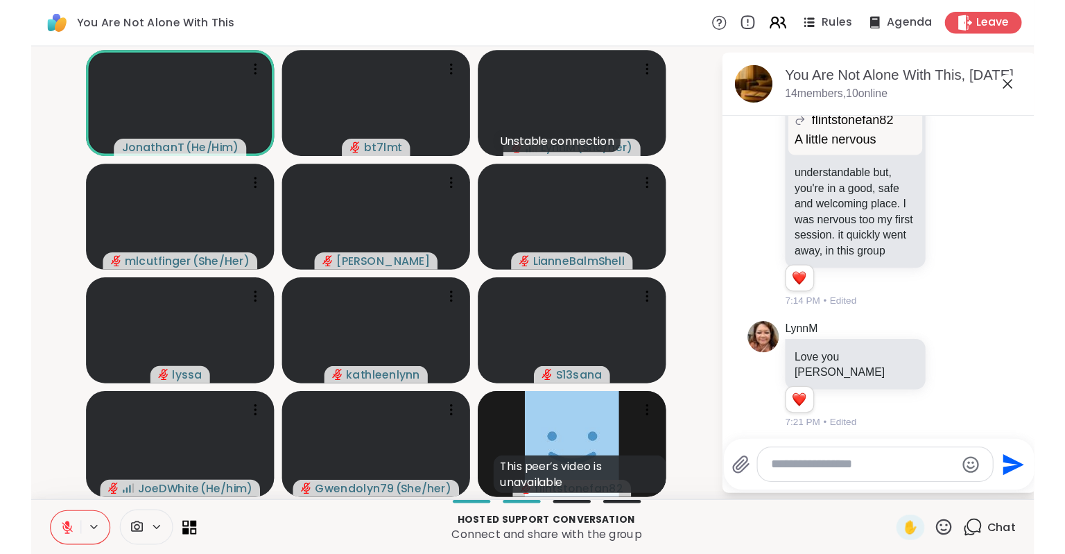
scroll to position [1827, 0]
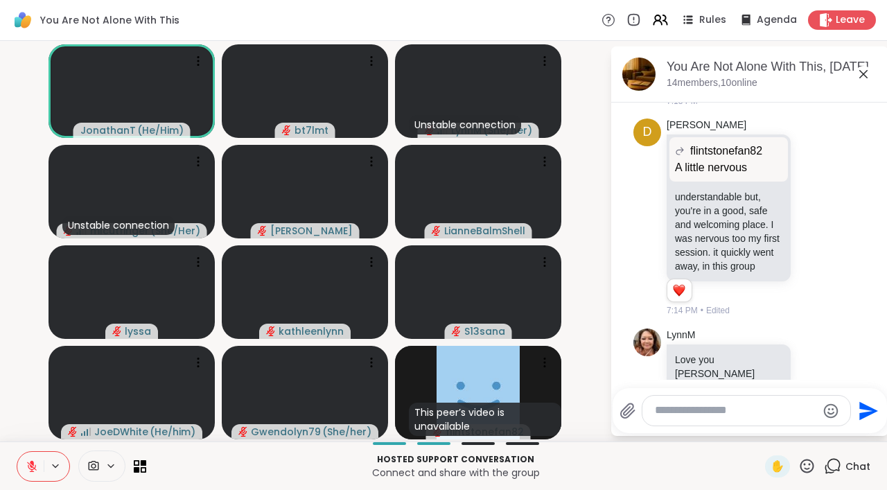
click at [733, 462] on p "Hosted support conversation" at bounding box center [456, 459] width 602 height 12
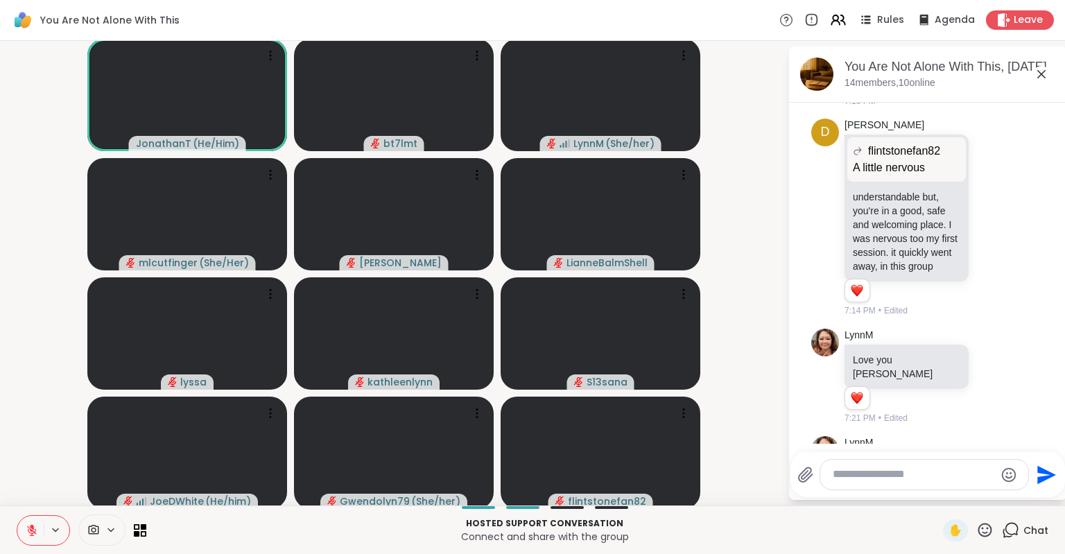
click at [106, 547] on div "Hosted support conversation Connect and share with the group ✋ Chat" at bounding box center [532, 529] width 1065 height 49
click at [110, 531] on icon at bounding box center [111, 529] width 6 height 3
click at [125, 502] on div "option Mirror My Video, selected. Lenovo FHD Webcam" at bounding box center [85, 480] width 150 height 47
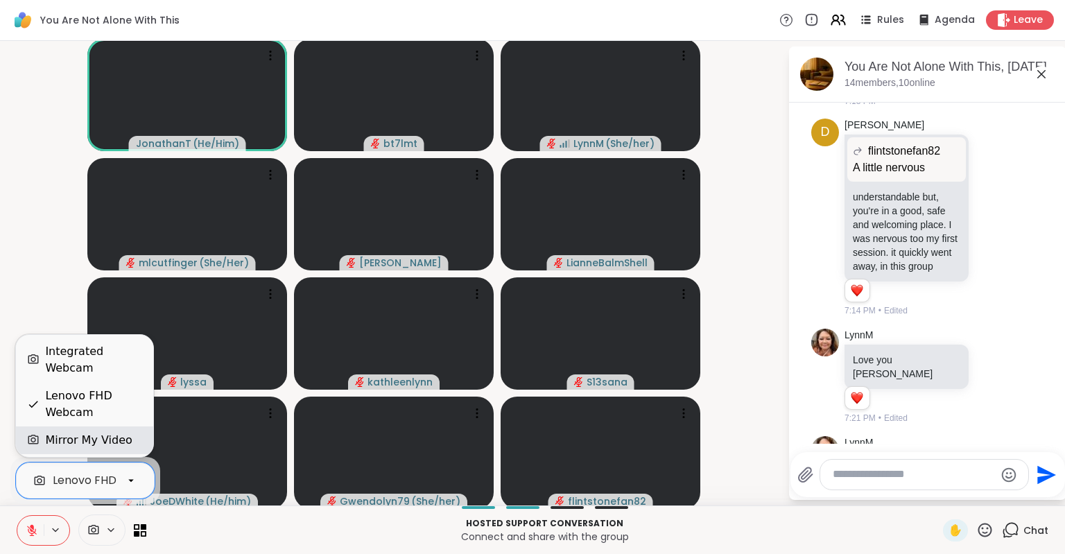
click at [116, 444] on div "Mirror My Video" at bounding box center [88, 440] width 87 height 17
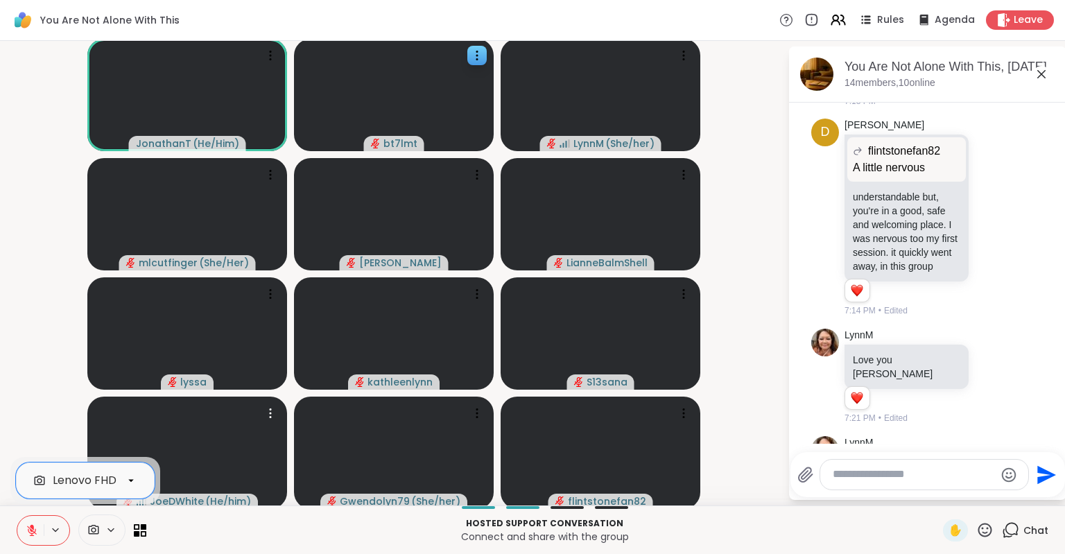
click at [478, 53] on icon at bounding box center [477, 56] width 14 height 14
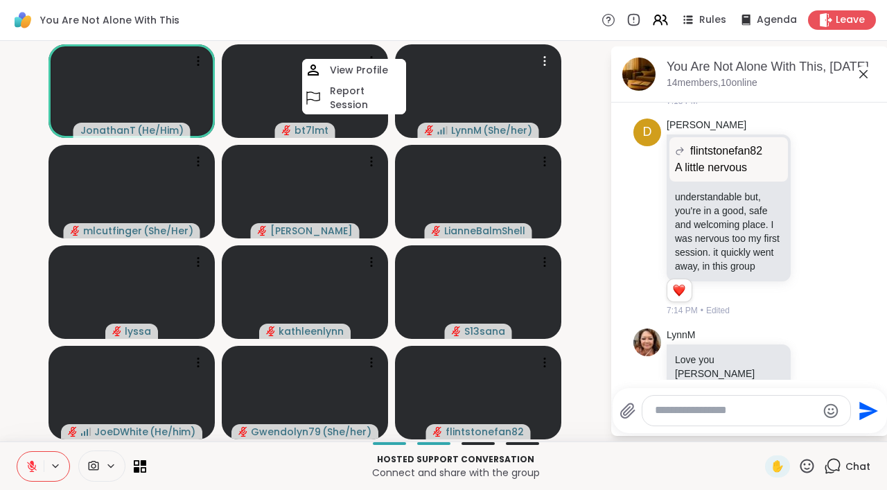
click at [301, 15] on div "You Are Not Alone With This Rules Agenda Leave" at bounding box center [443, 20] width 887 height 41
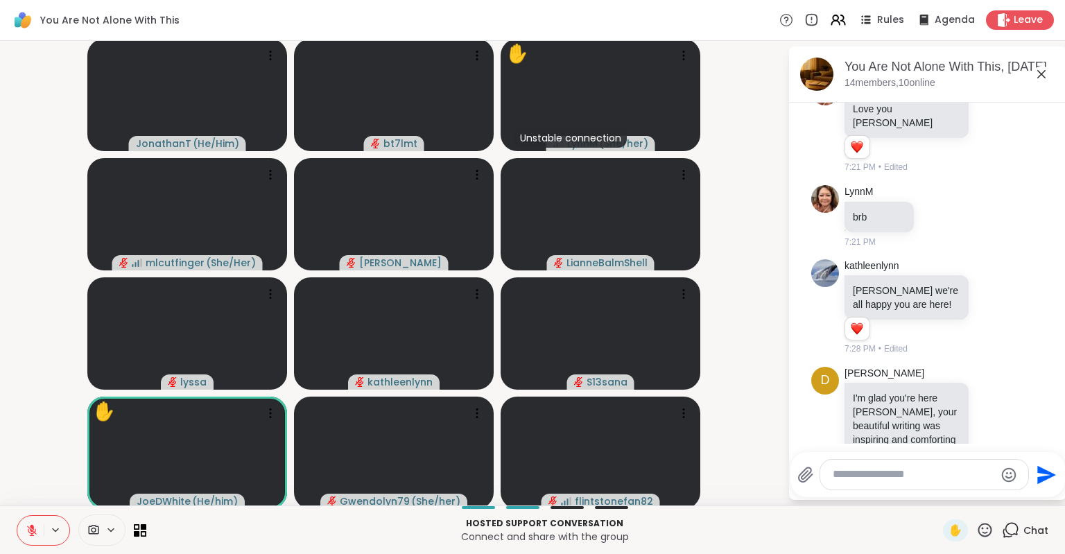
scroll to position [3, 0]
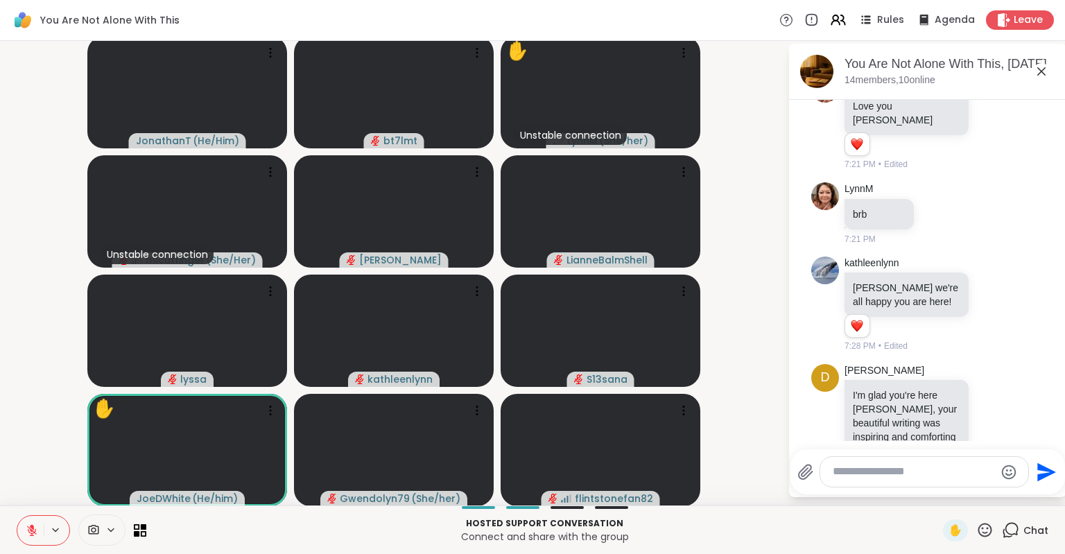
click at [939, 467] on textarea "Type your message" at bounding box center [914, 471] width 162 height 15
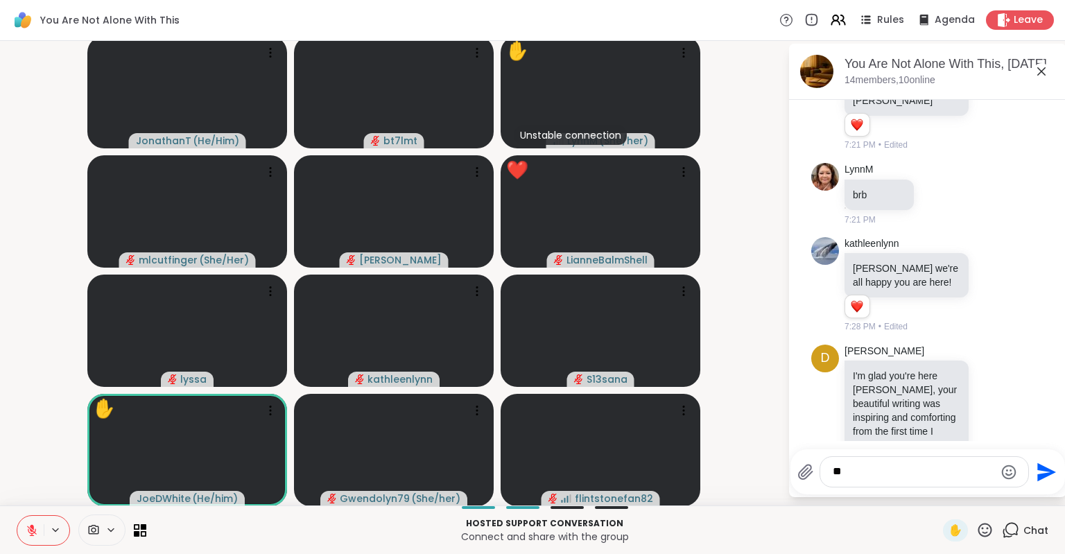
type textarea "*"
type textarea "**********"
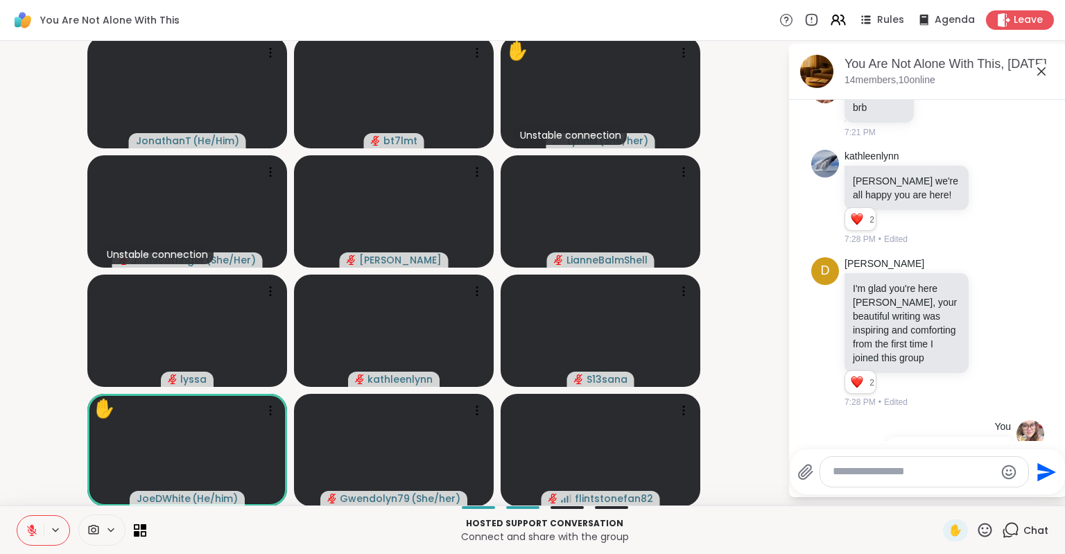
scroll to position [2205, 0]
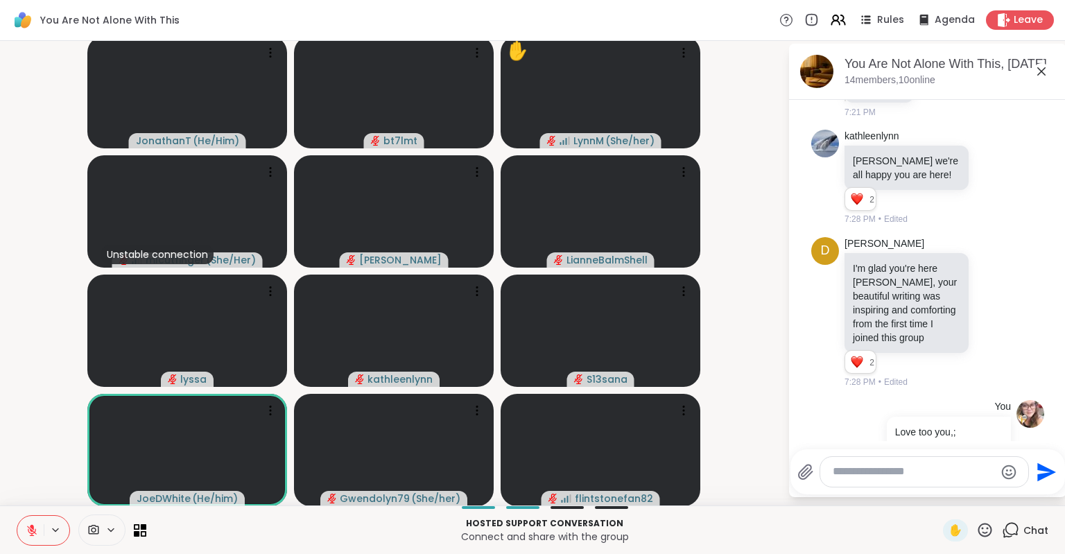
click at [986, 524] on icon at bounding box center [985, 530] width 14 height 14
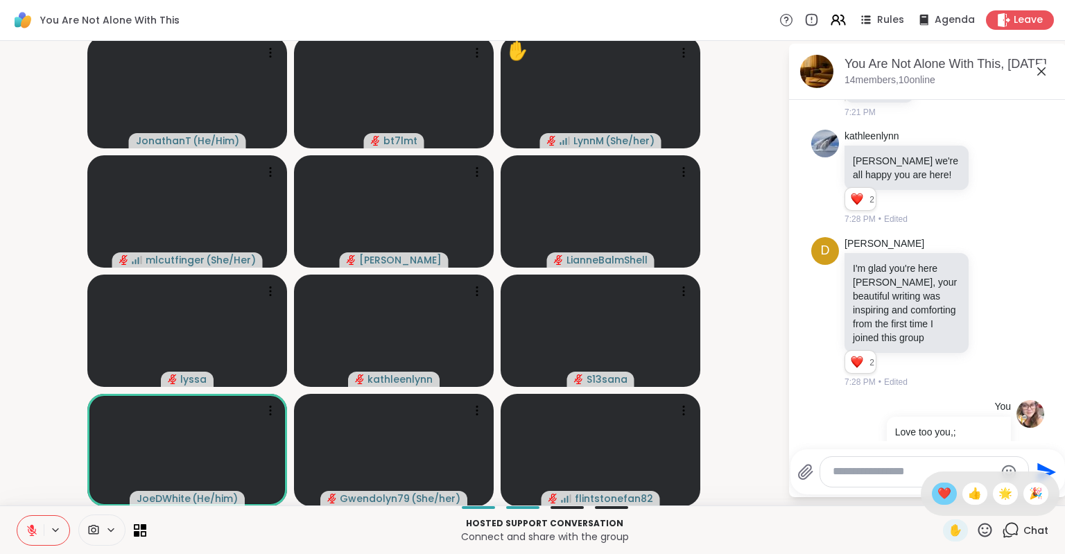
click at [933, 485] on div "❤️" at bounding box center [944, 494] width 25 height 22
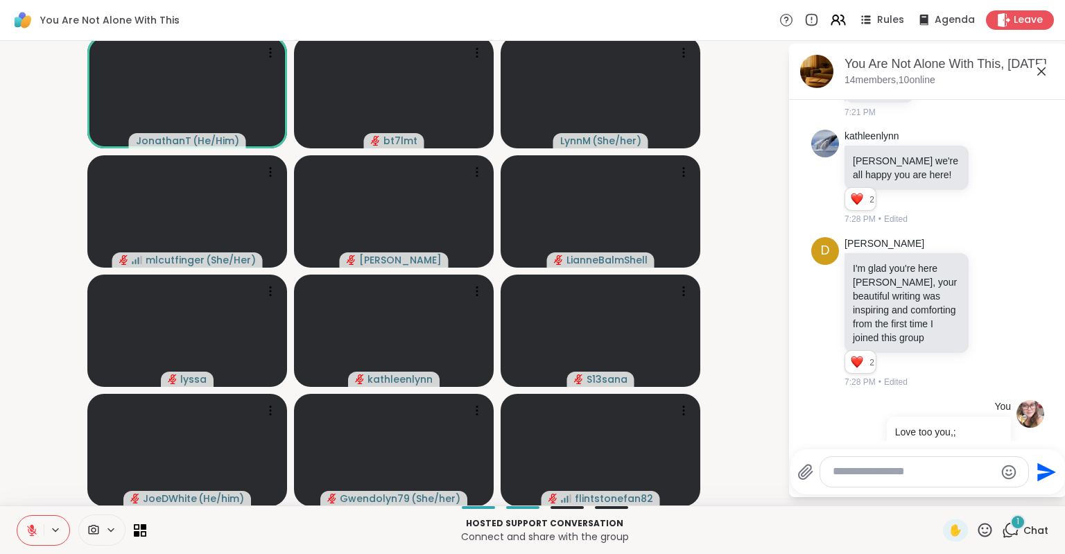
scroll to position [2293, 0]
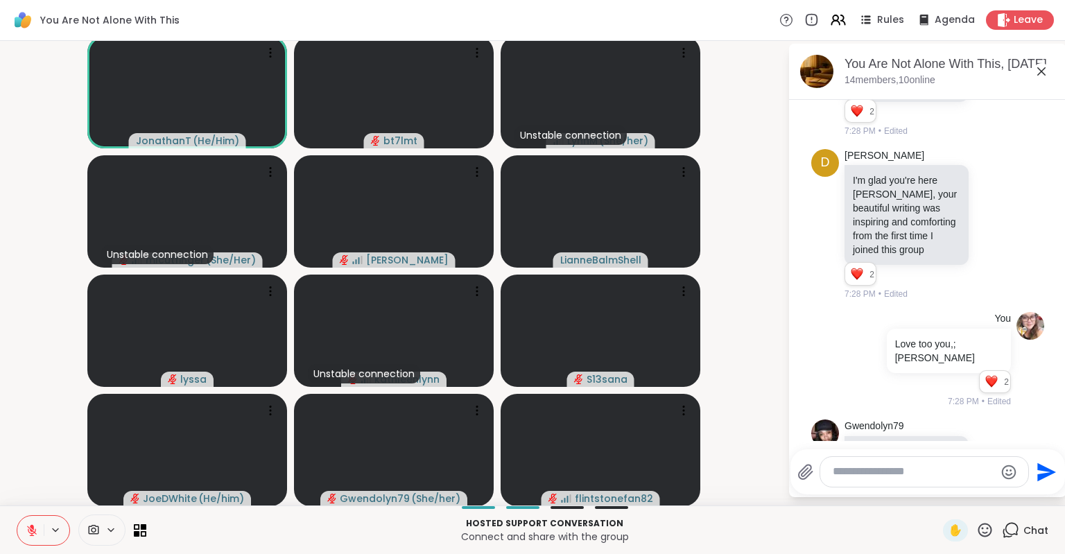
click at [977, 453] on icon at bounding box center [977, 458] width 1 height 10
click at [991, 450] on icon at bounding box center [992, 457] width 12 height 14
click at [900, 473] on textarea "Type your message" at bounding box center [914, 471] width 162 height 15
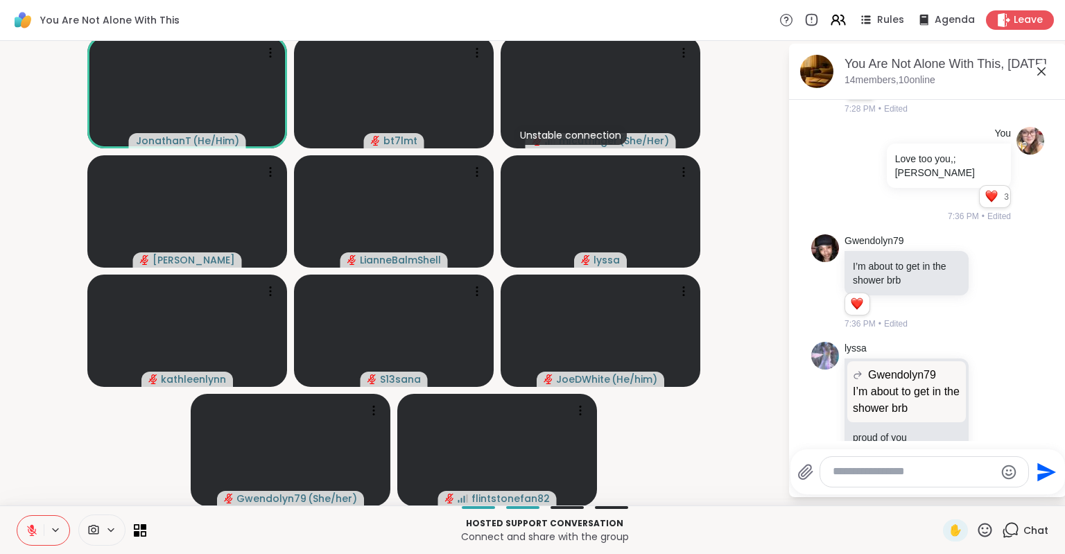
scroll to position [2472, 0]
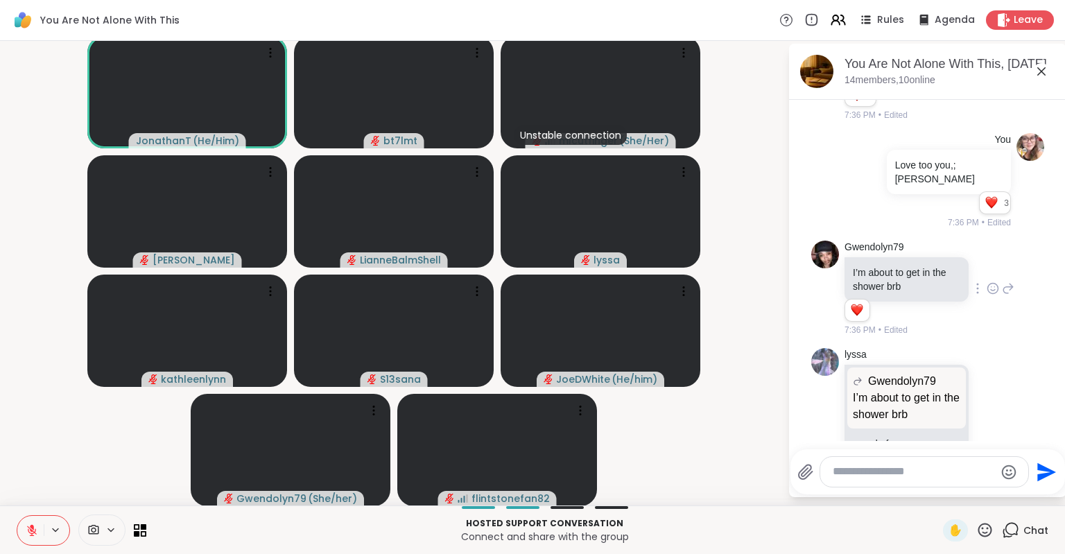
click at [982, 241] on div "Gwendolyn79 I’m about to get in the shower brb 1 1 7:36 PM • Edited" at bounding box center [929, 289] width 170 height 96
click at [1010, 280] on icon at bounding box center [1008, 288] width 12 height 17
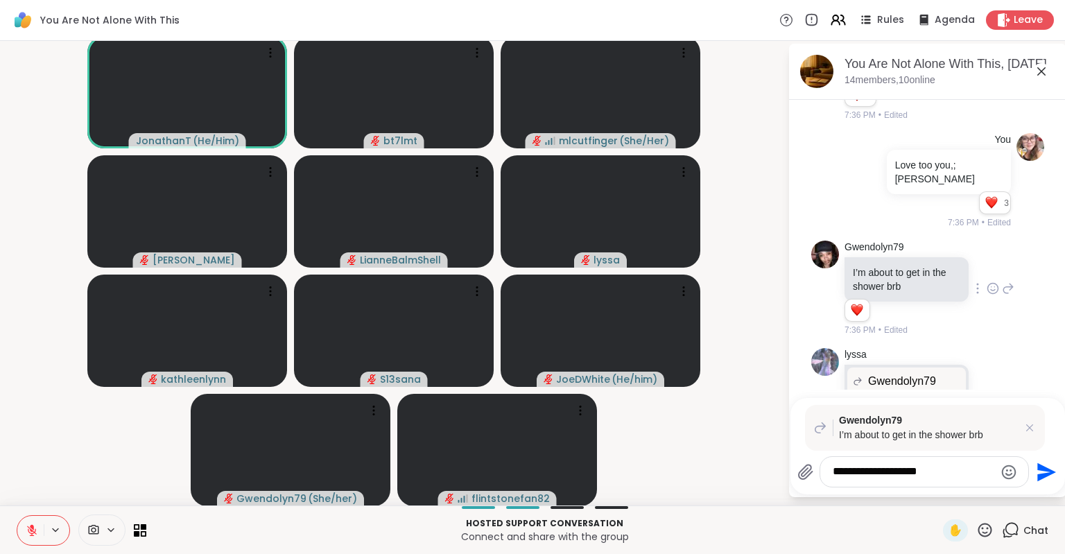
type textarea "**********"
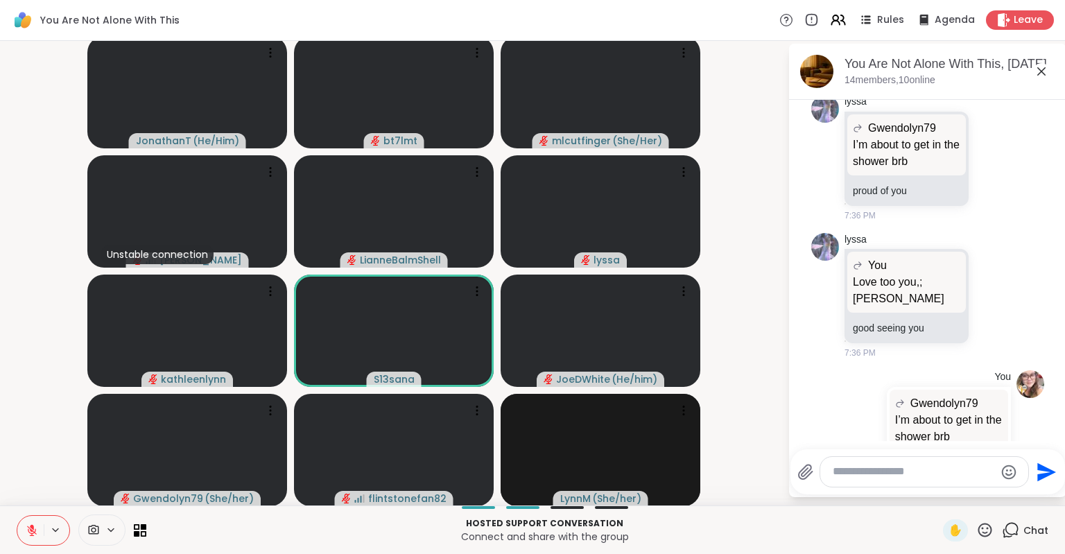
scroll to position [2826, 0]
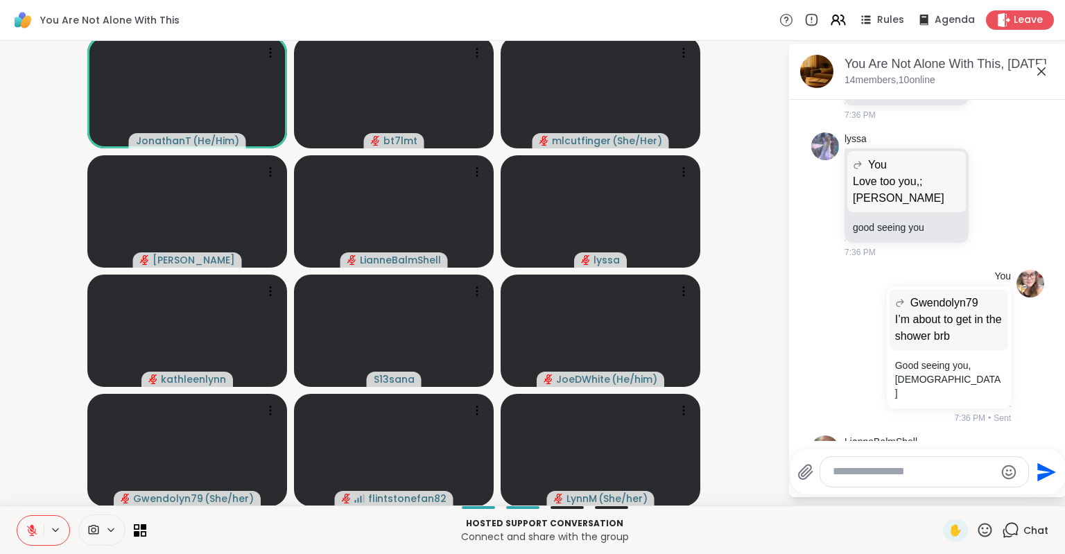
click at [989, 527] on icon at bounding box center [984, 529] width 17 height 17
click at [937, 494] on span "❤️" at bounding box center [944, 493] width 14 height 17
click at [912, 476] on textarea "Type your message" at bounding box center [914, 471] width 162 height 15
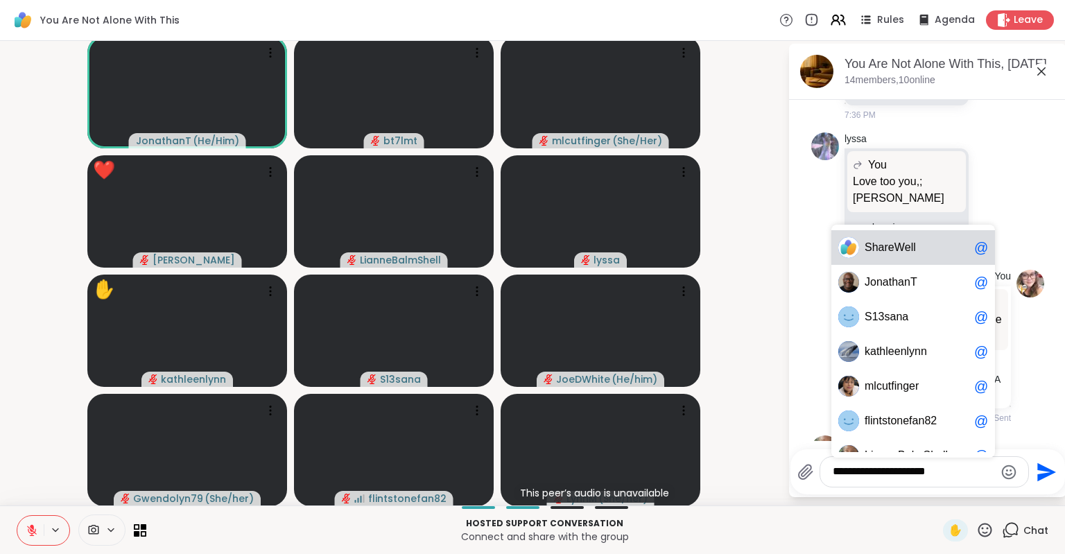
click at [910, 318] on span "S 1 3 s a n a" at bounding box center [916, 317] width 104 height 14
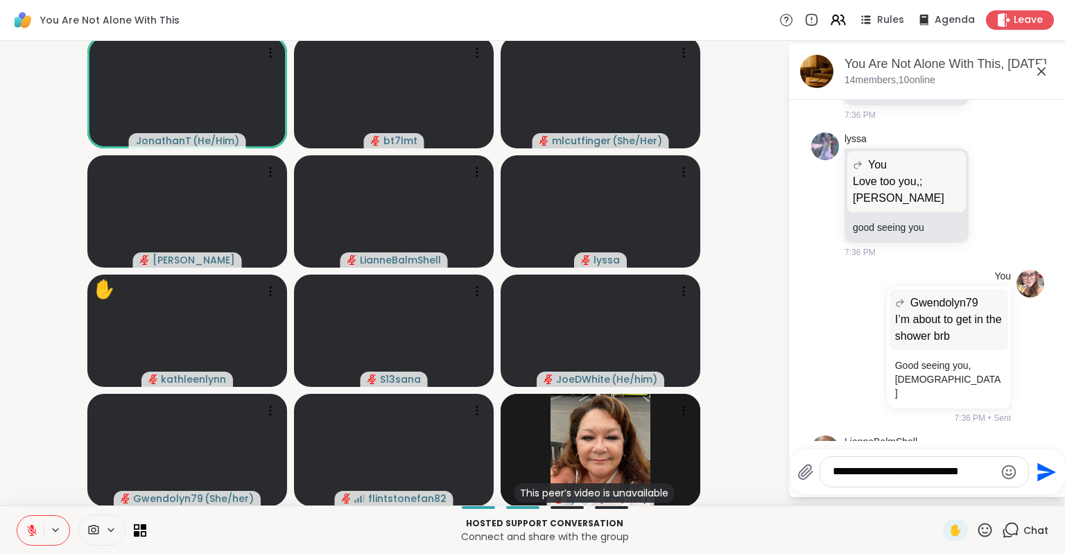
click at [906, 470] on textarea "**********" at bounding box center [914, 471] width 162 height 15
click at [880, 472] on textarea "**********" at bounding box center [914, 471] width 162 height 15
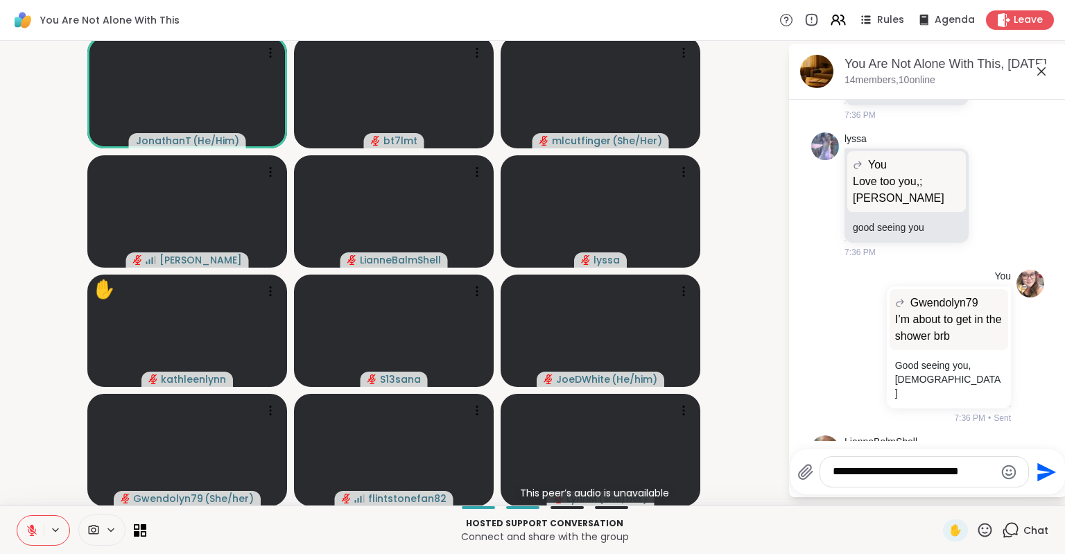
click at [916, 476] on textarea "**********" at bounding box center [914, 471] width 162 height 15
click at [857, 471] on textarea "**********" at bounding box center [914, 471] width 162 height 15
type textarea "**********"
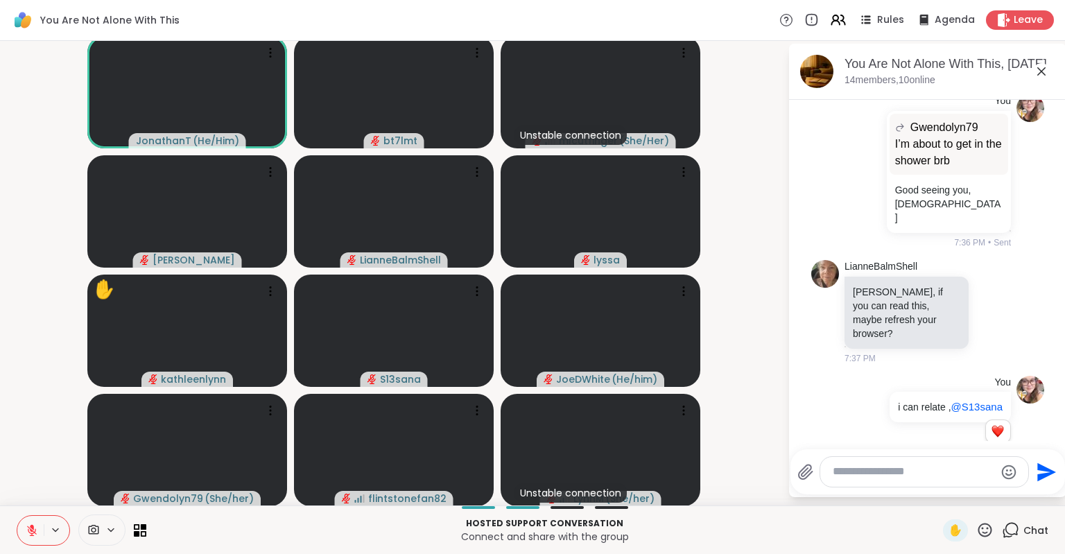
scroll to position [3021, 0]
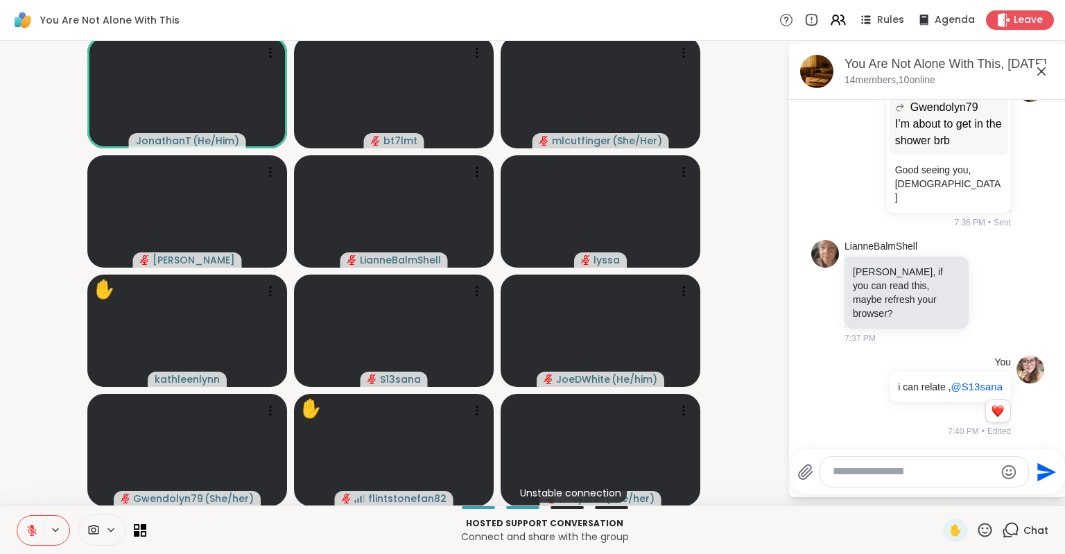
click at [982, 539] on div "✋" at bounding box center [968, 530] width 51 height 22
click at [987, 531] on icon at bounding box center [984, 529] width 17 height 17
click at [1003, 495] on span "🌟" at bounding box center [1005, 493] width 14 height 17
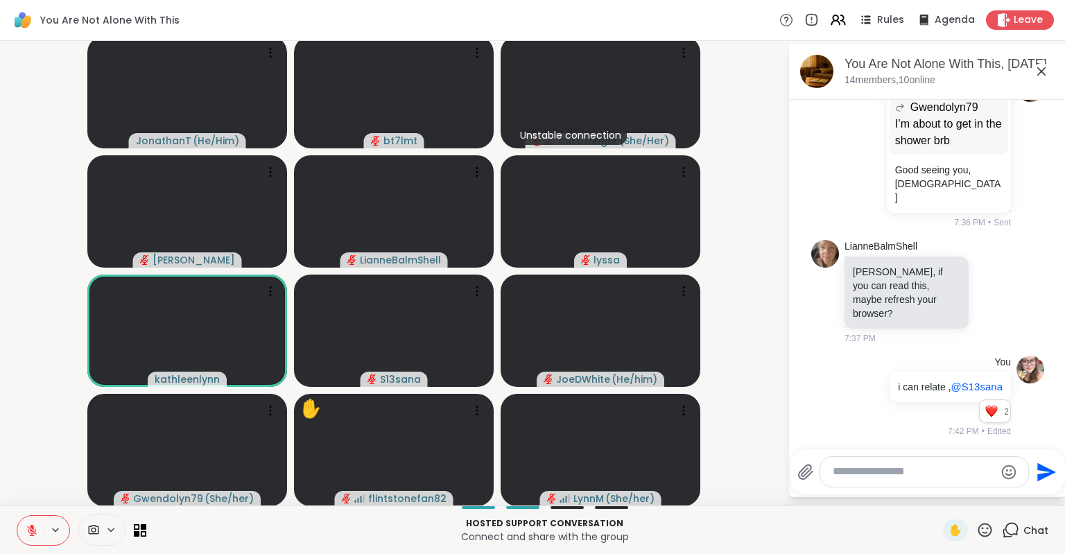
scroll to position [3041, 0]
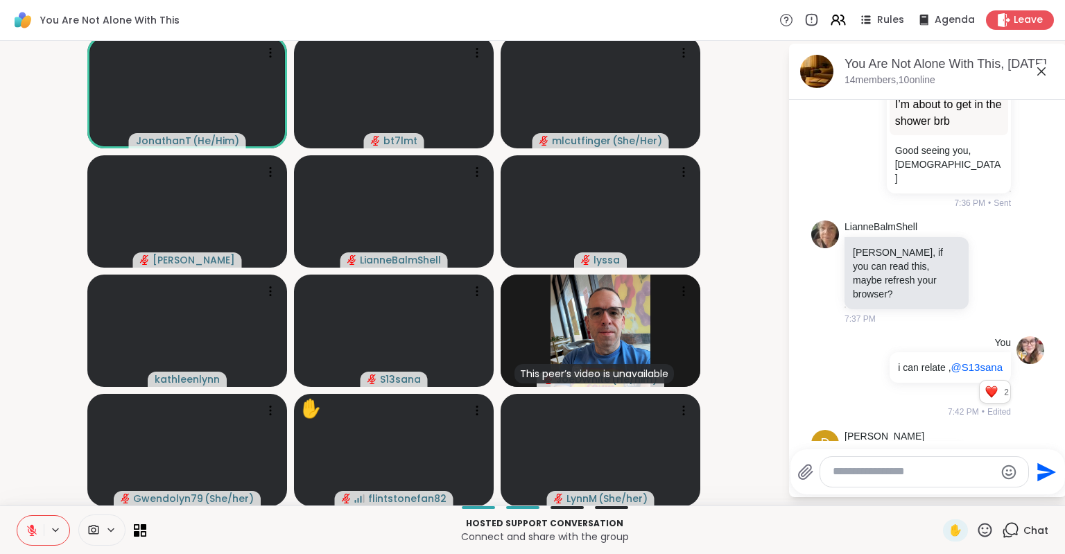
click at [911, 466] on textarea "Type your message" at bounding box center [914, 471] width 162 height 15
type textarea "*"
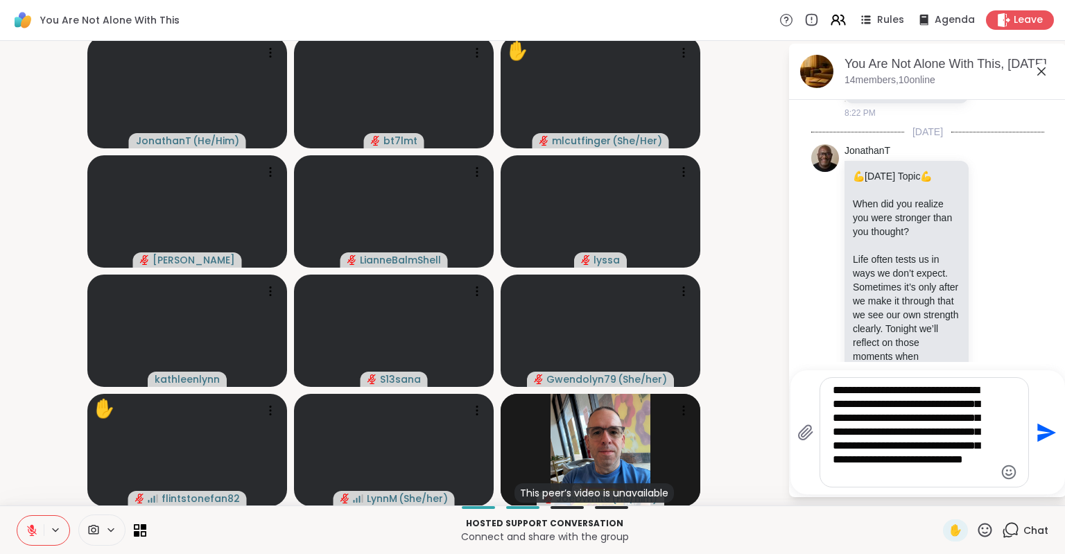
scroll to position [837, 0]
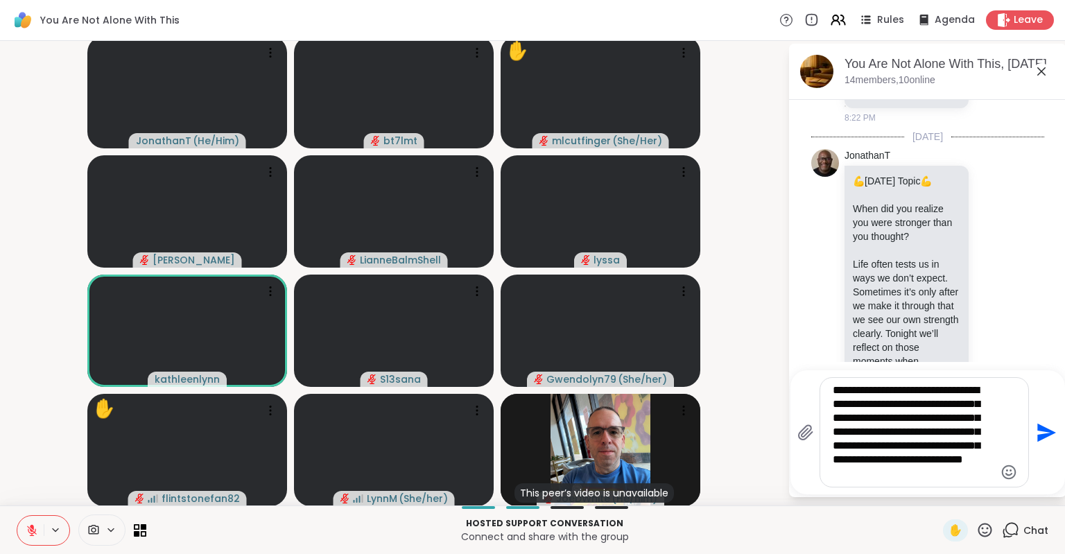
click at [866, 476] on textarea "**********" at bounding box center [914, 432] width 162 height 98
click at [901, 477] on textarea "**********" at bounding box center [914, 432] width 162 height 98
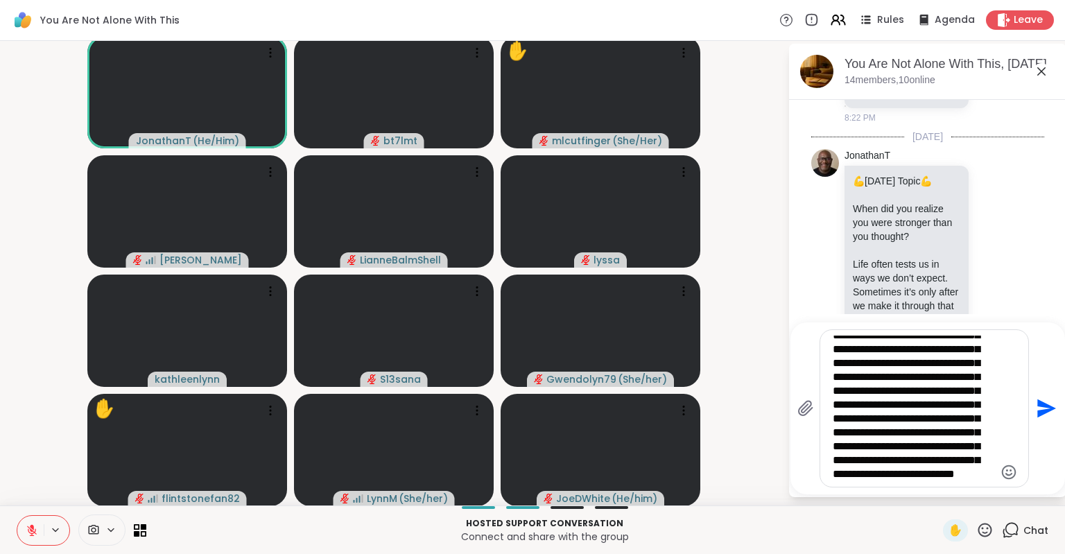
scroll to position [49, 0]
type textarea "**********"
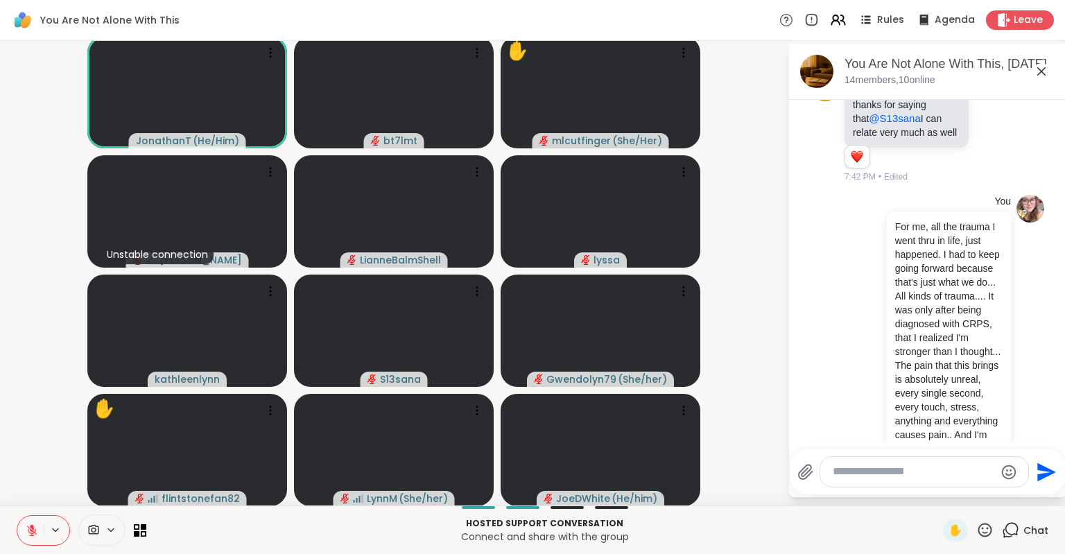
scroll to position [3364, 0]
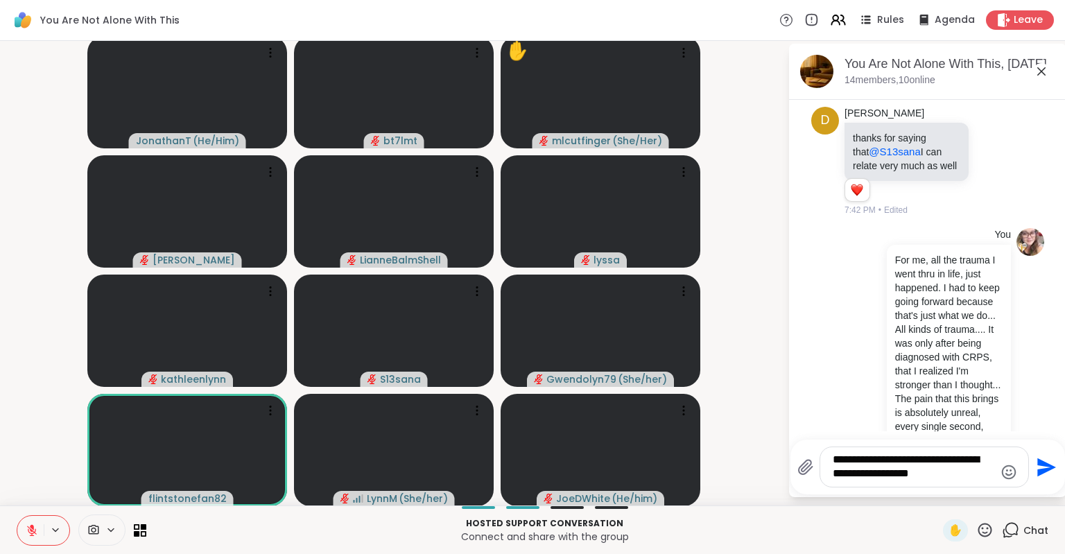
type textarea "**********"
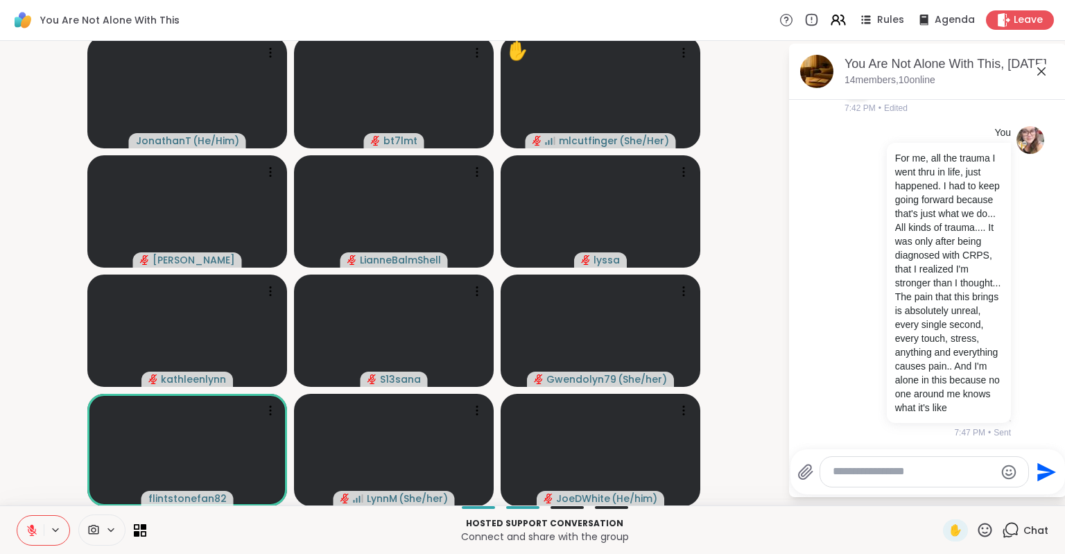
scroll to position [3486, 0]
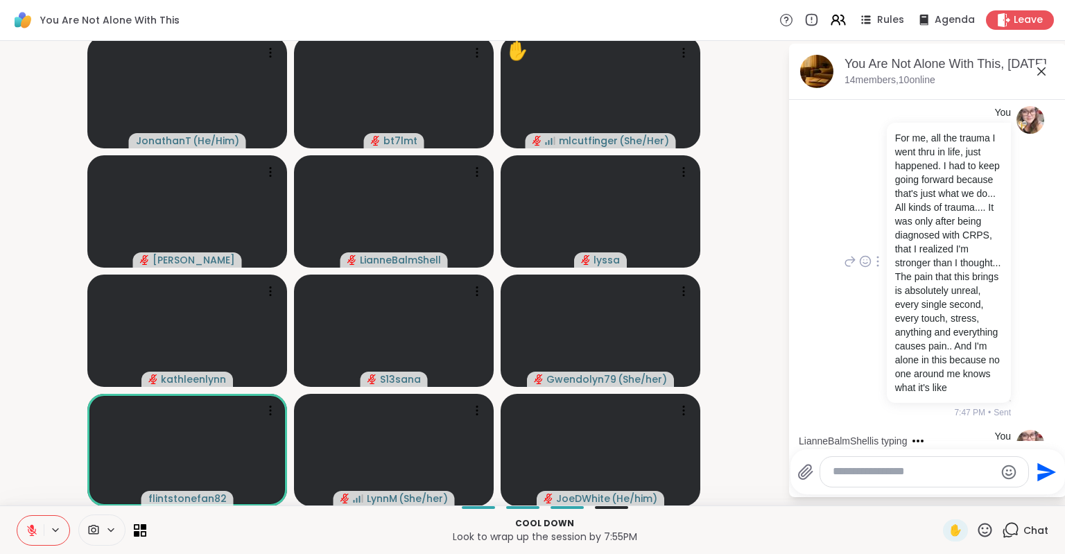
click at [844, 281] on div "You For me, all the trauma I went thru in life, just happened. I had to keep go…" at bounding box center [926, 262] width 170 height 313
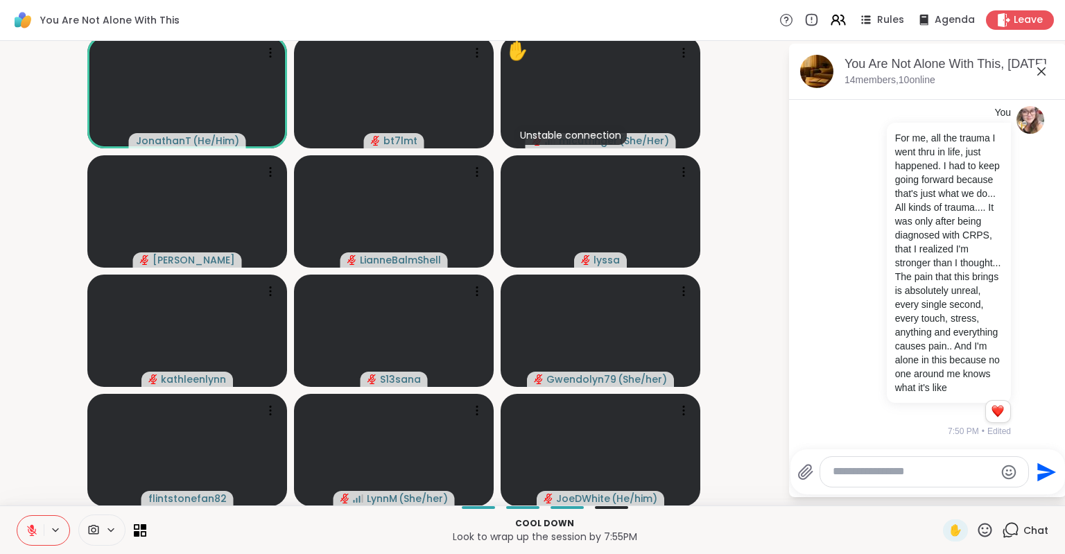
scroll to position [3592, 0]
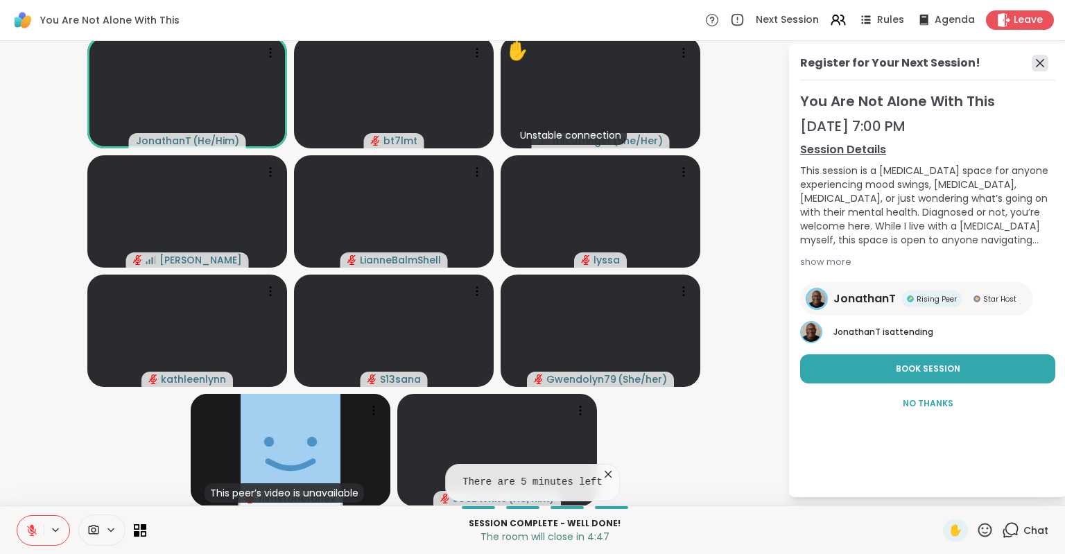
click at [1036, 61] on icon at bounding box center [1040, 63] width 17 height 17
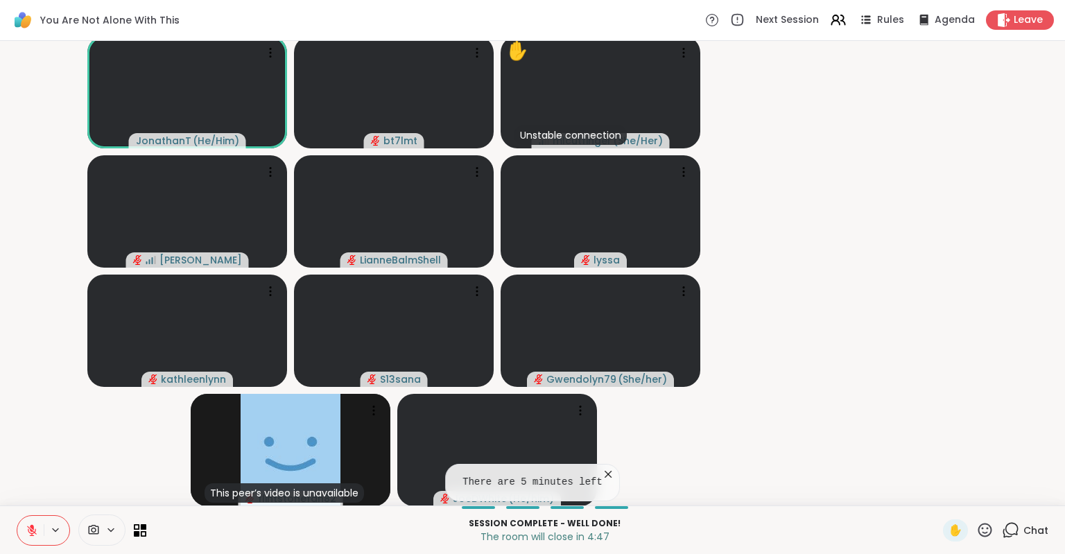
scroll to position [0, 0]
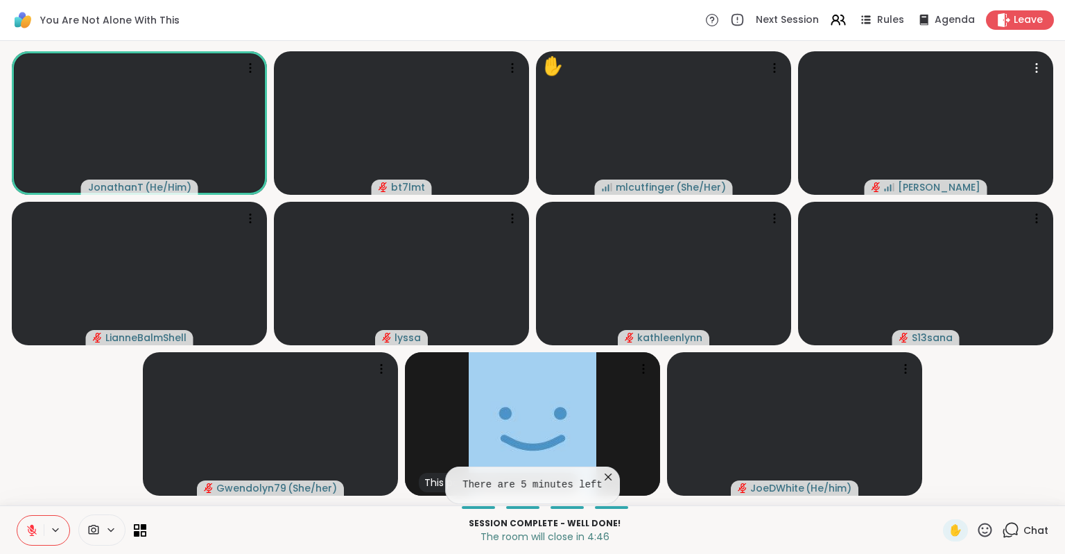
click at [1027, 534] on span "Chat" at bounding box center [1035, 530] width 25 height 14
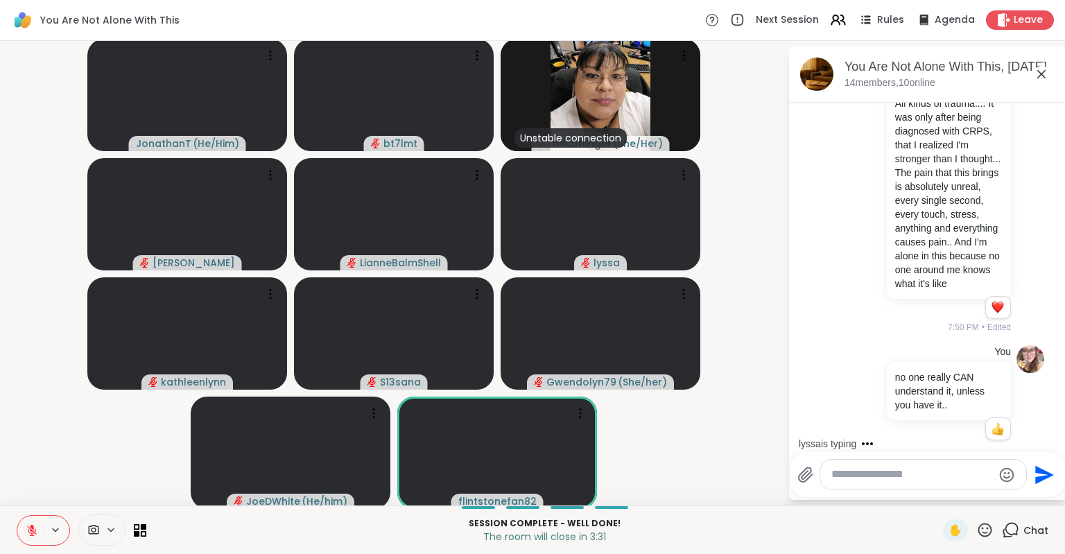
scroll to position [3791, 0]
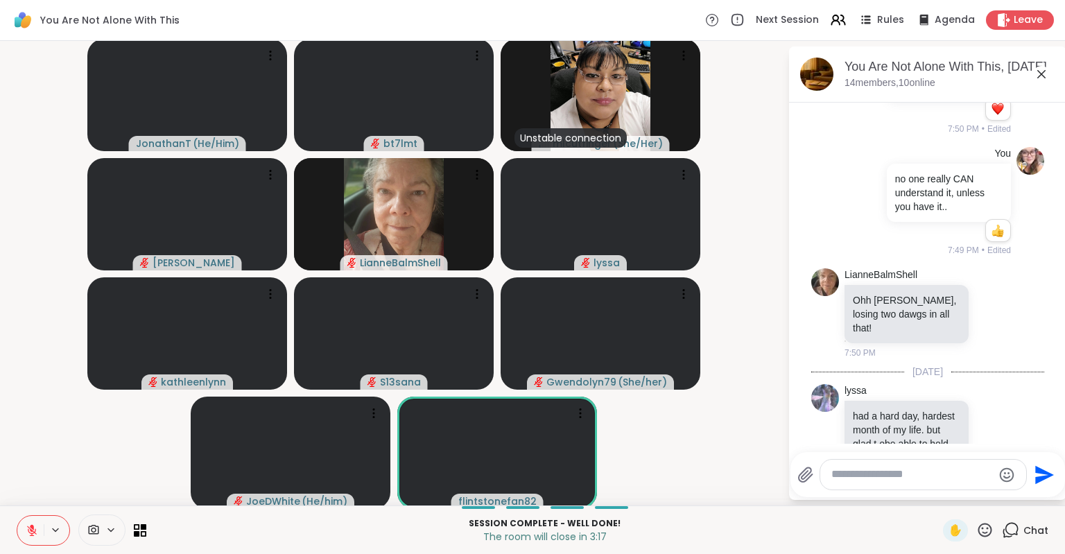
click at [921, 409] on p "had a hard day, hardest month of my life. but glad t obe able to hold space and…" at bounding box center [906, 478] width 107 height 139
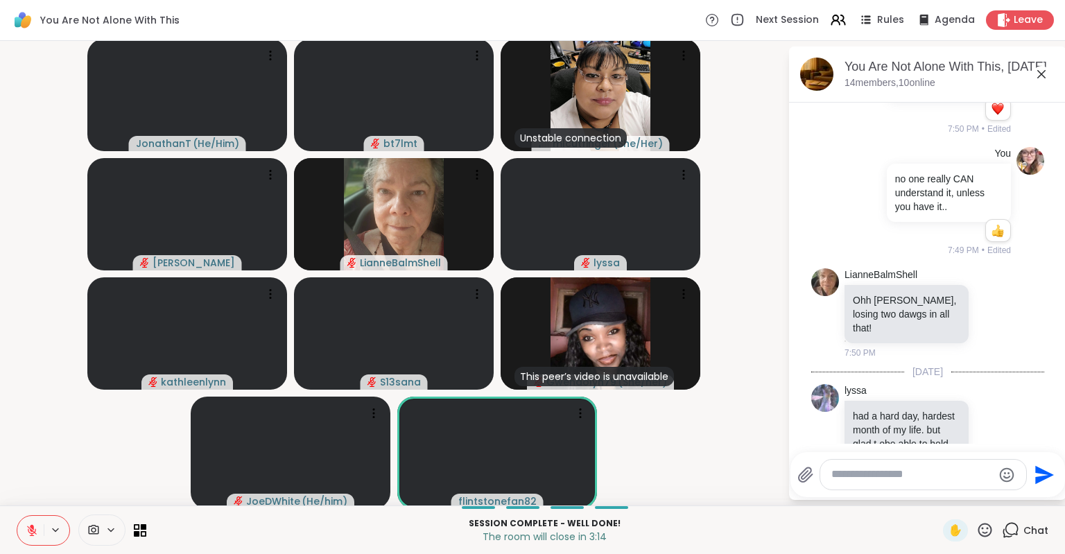
click at [930, 409] on p "had a hard day, hardest month of my life. but glad t obe able to hold space and…" at bounding box center [906, 478] width 107 height 139
click at [990, 470] on icon at bounding box center [992, 477] width 12 height 14
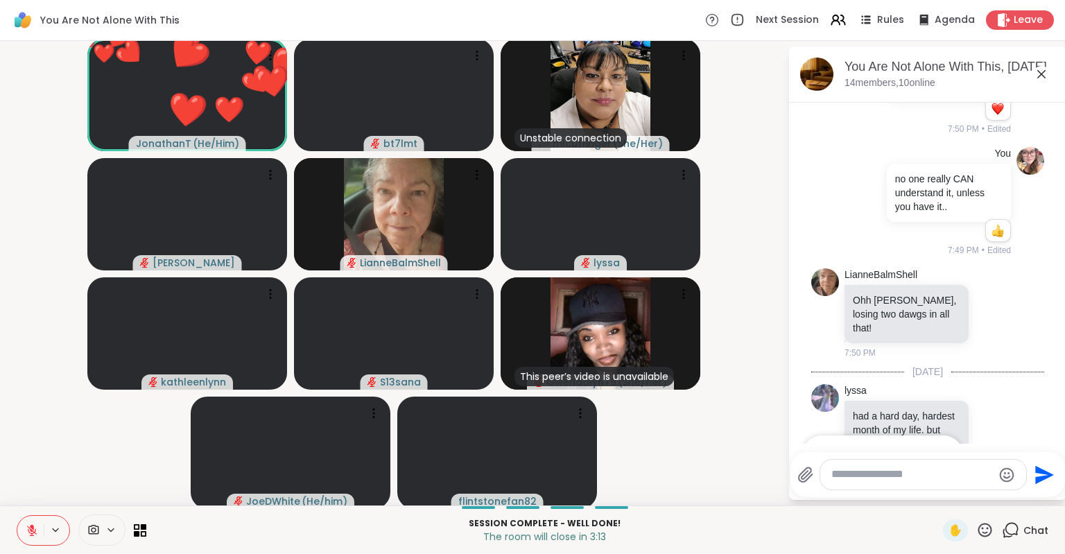
click at [883, 449] on div "Select Reaction: Heart" at bounding box center [882, 455] width 12 height 12
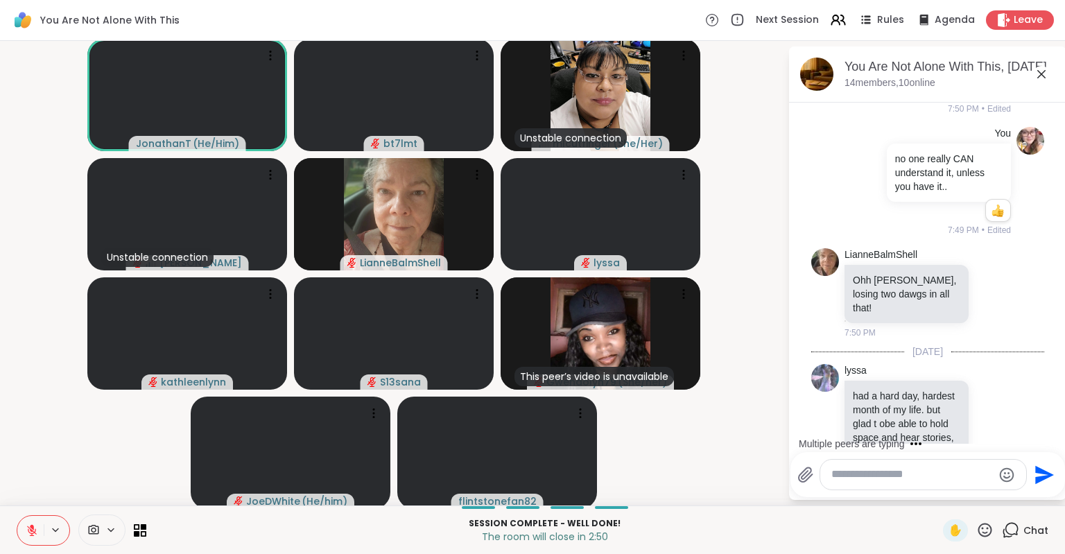
scroll to position [3912, 0]
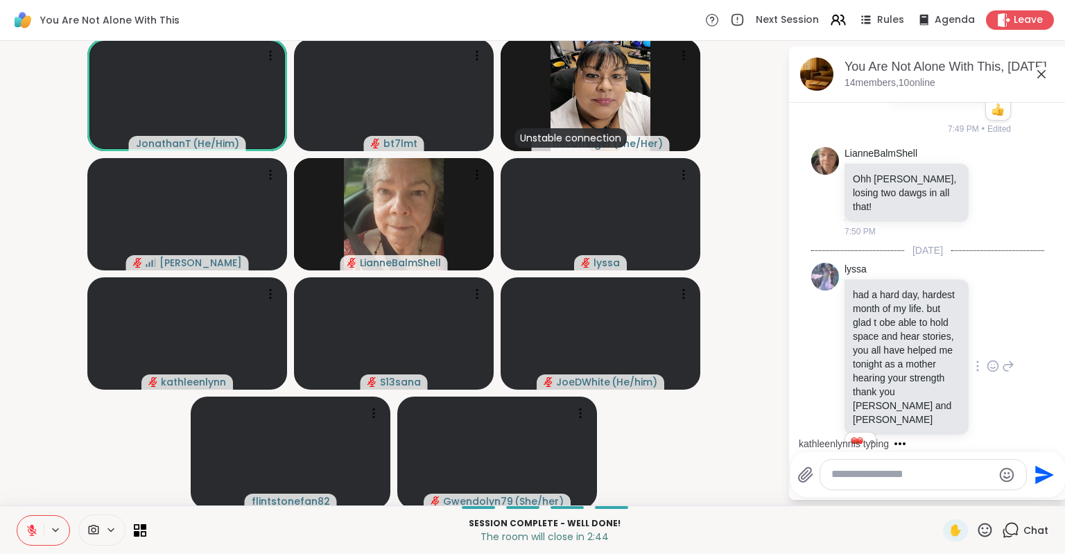
click at [991, 519] on icon at bounding box center [992, 526] width 12 height 14
click at [991, 527] on icon at bounding box center [993, 527] width 4 height 1
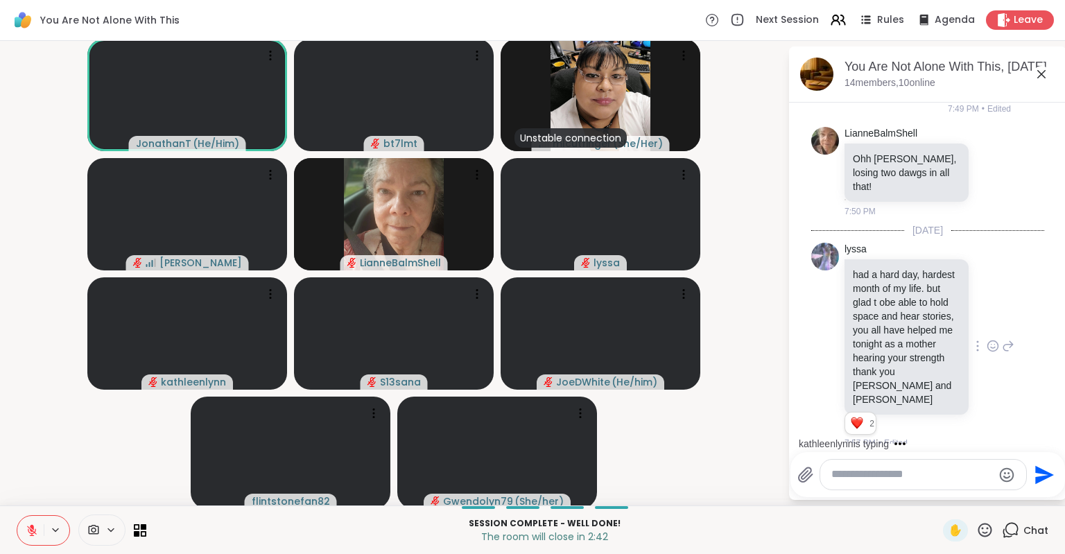
click at [877, 487] on div "Select Reaction: Heart" at bounding box center [882, 493] width 12 height 12
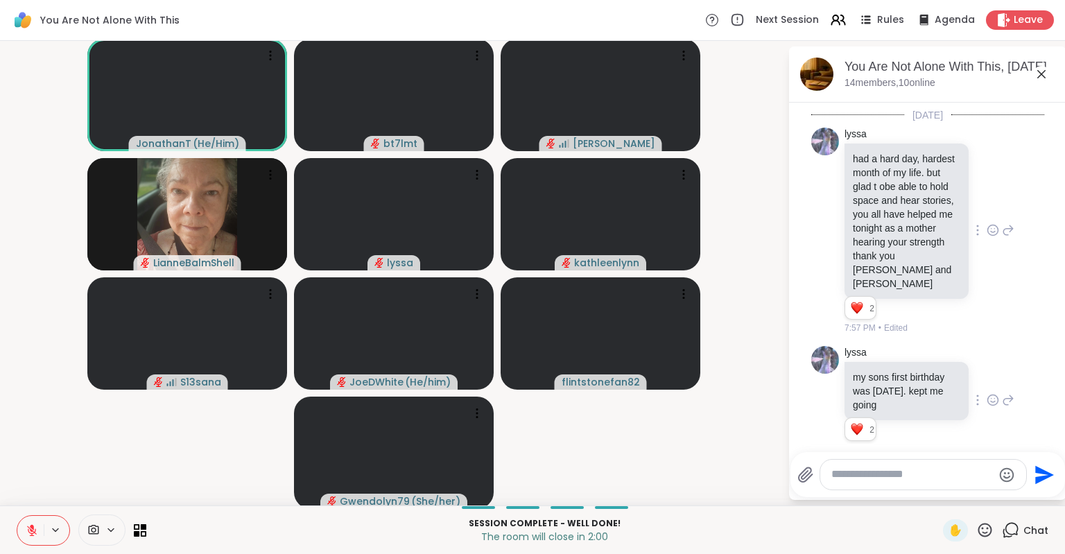
scroll to position [4087, 0]
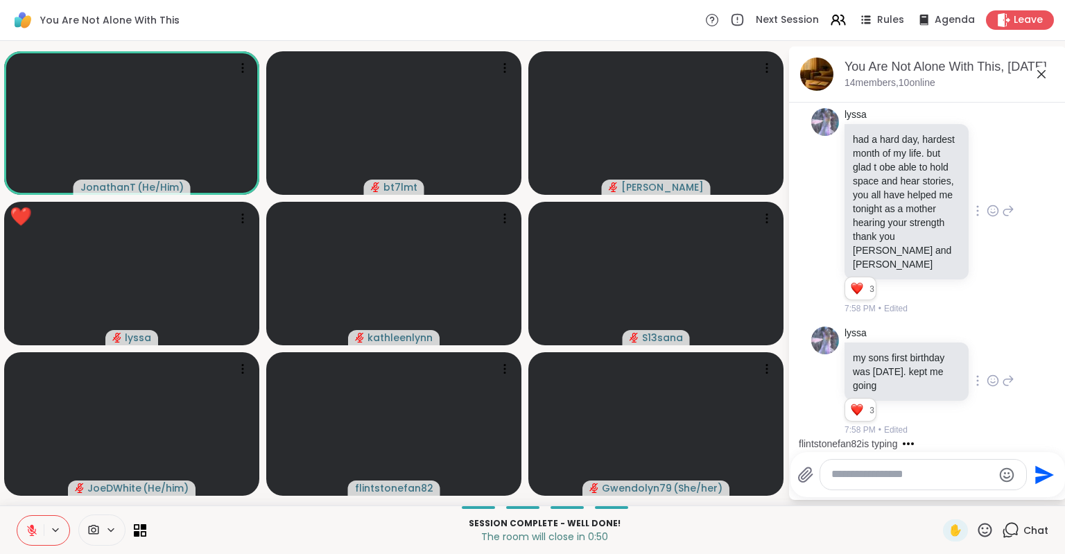
click at [986, 530] on icon at bounding box center [984, 529] width 17 height 17
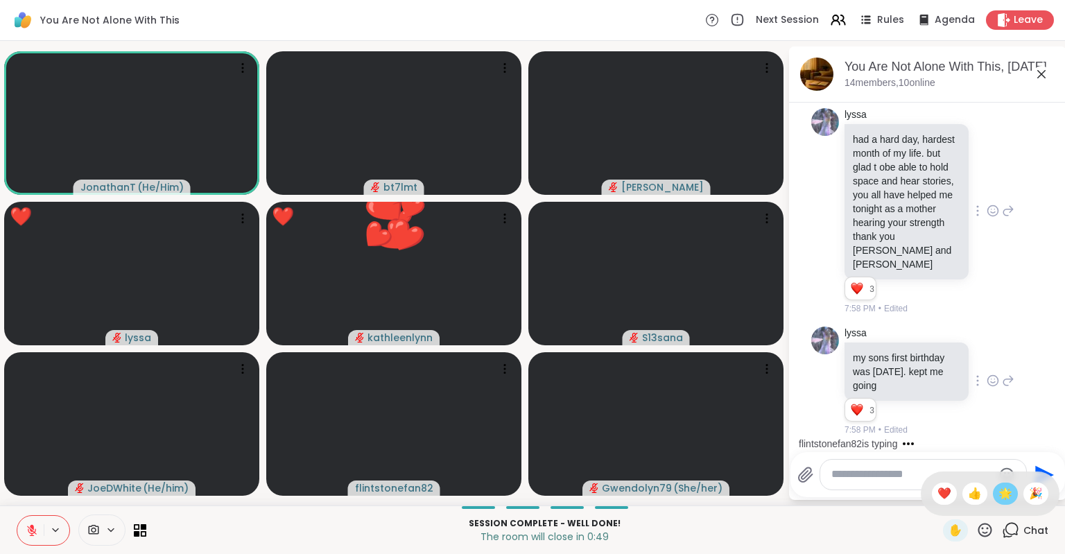
click at [1008, 497] on span "🌟" at bounding box center [1005, 493] width 14 height 17
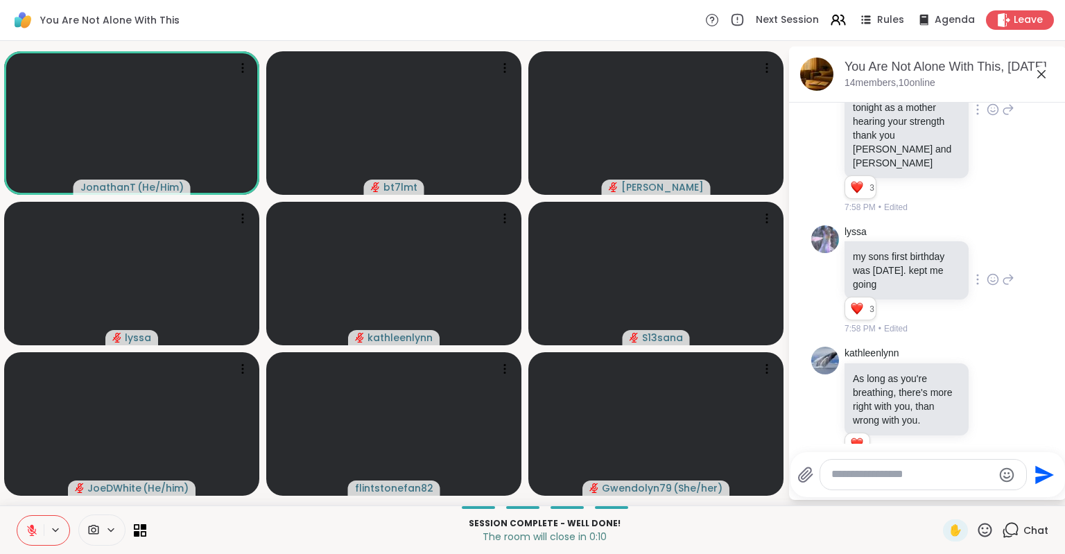
scroll to position [4208, 0]
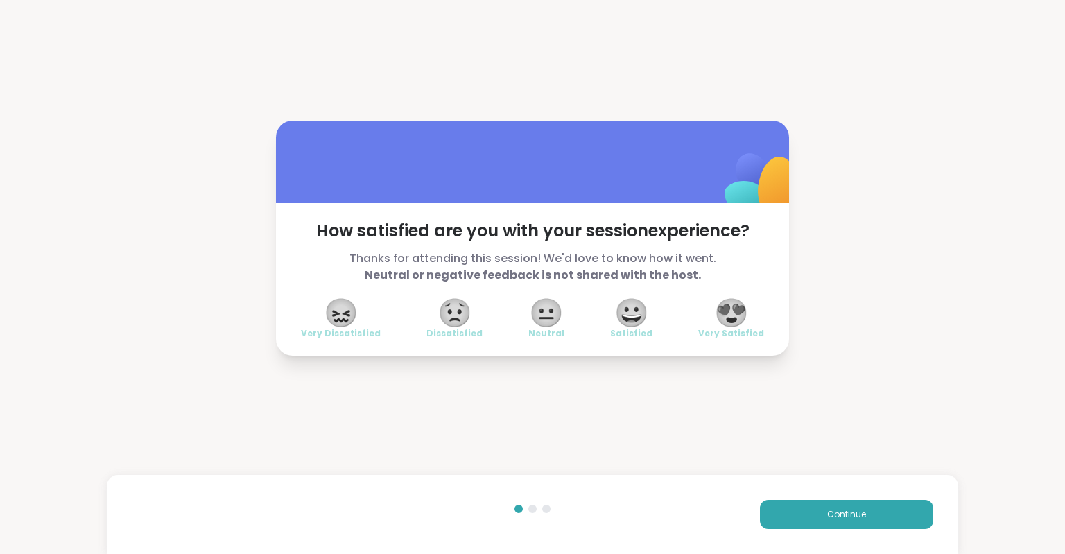
click at [735, 310] on span "😍" at bounding box center [731, 312] width 35 height 25
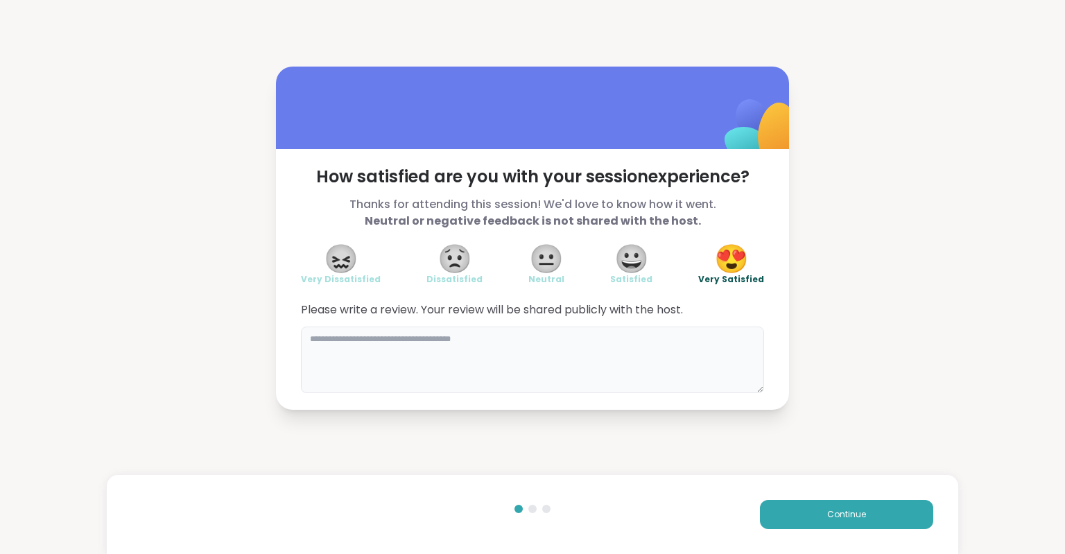
click at [721, 372] on textarea at bounding box center [532, 360] width 463 height 67
type textarea "*"
type textarea "**********"
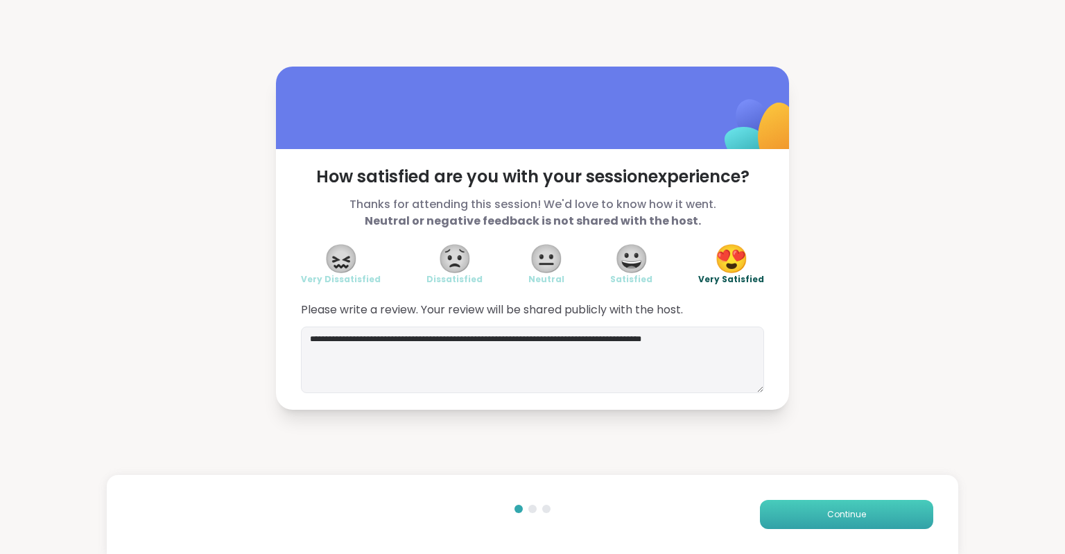
click at [833, 518] on span "Continue" at bounding box center [846, 514] width 39 height 12
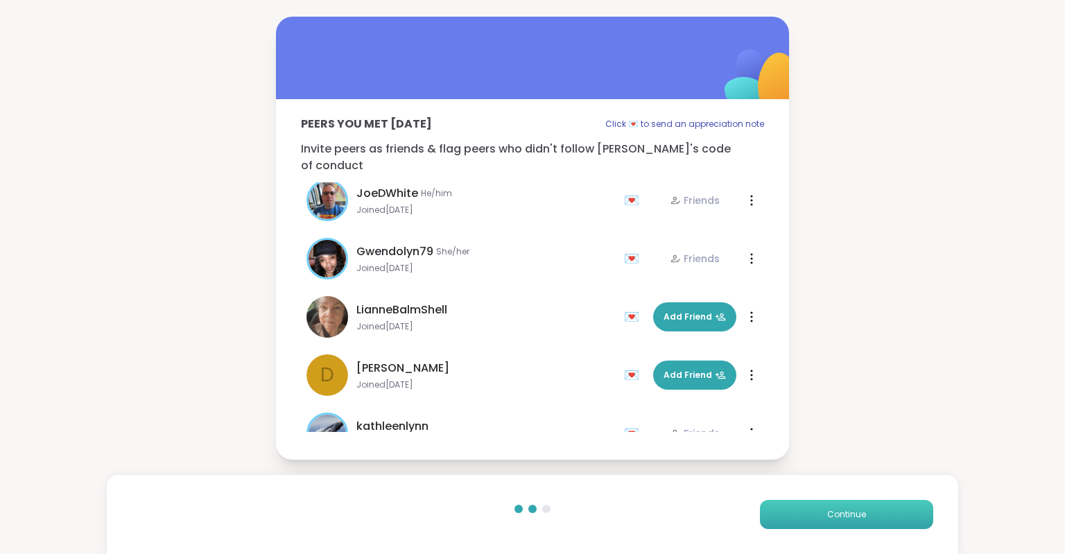
scroll to position [358, 0]
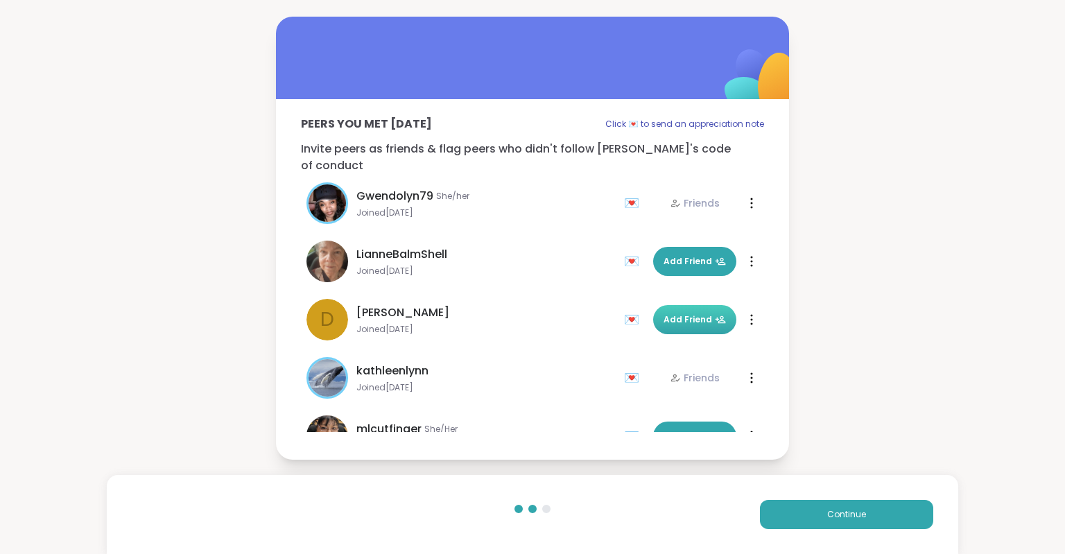
click at [685, 305] on button "Add Friend" at bounding box center [694, 319] width 83 height 29
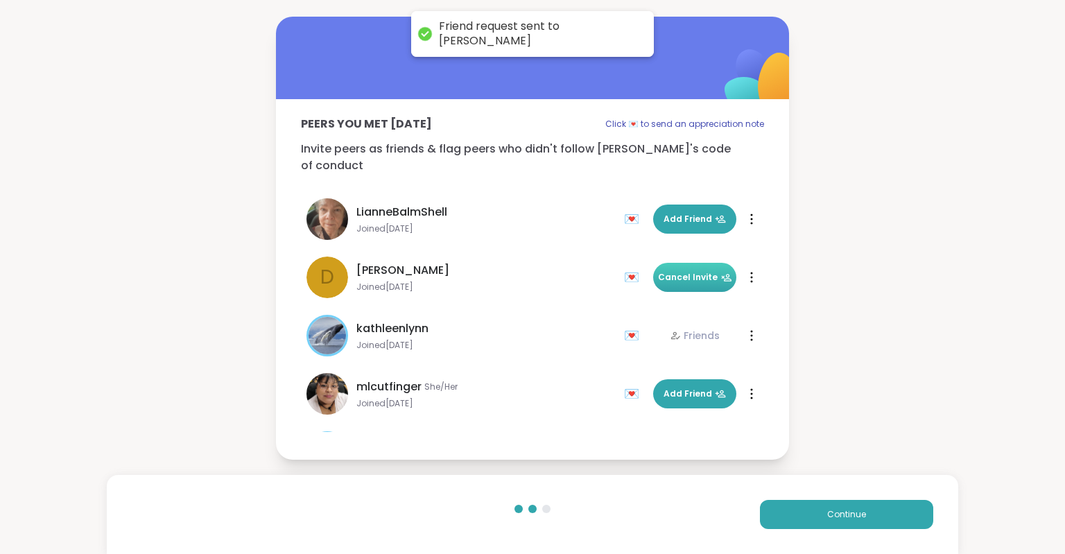
scroll to position [449, 0]
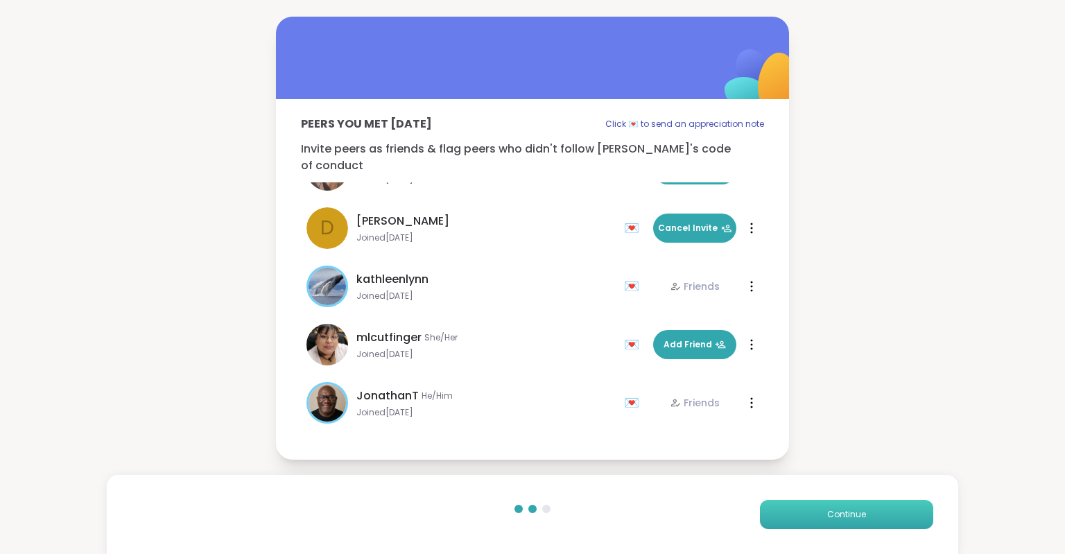
click at [811, 514] on button "Continue" at bounding box center [846, 514] width 173 height 29
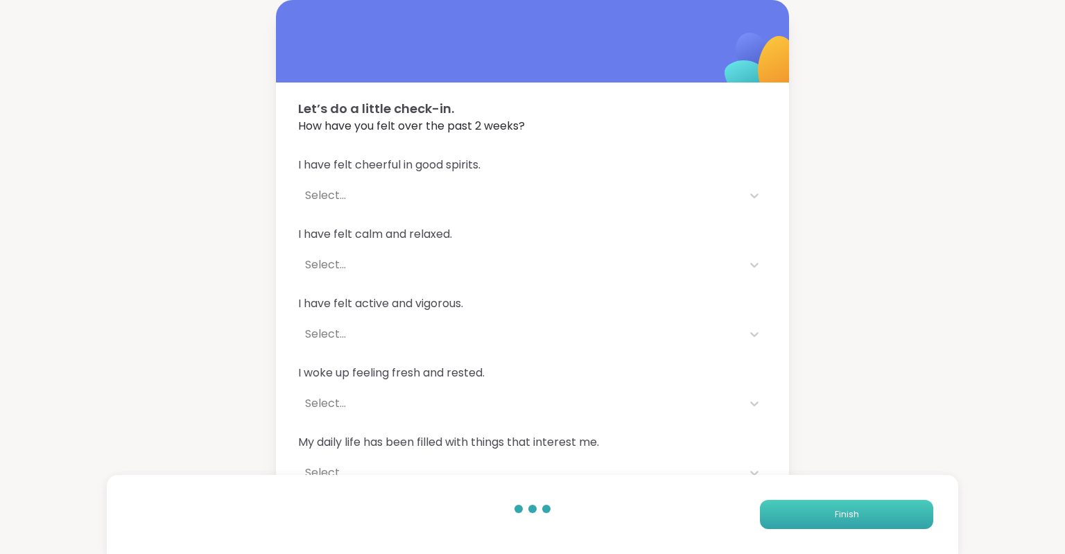
click at [819, 523] on button "Finish" at bounding box center [846, 514] width 173 height 29
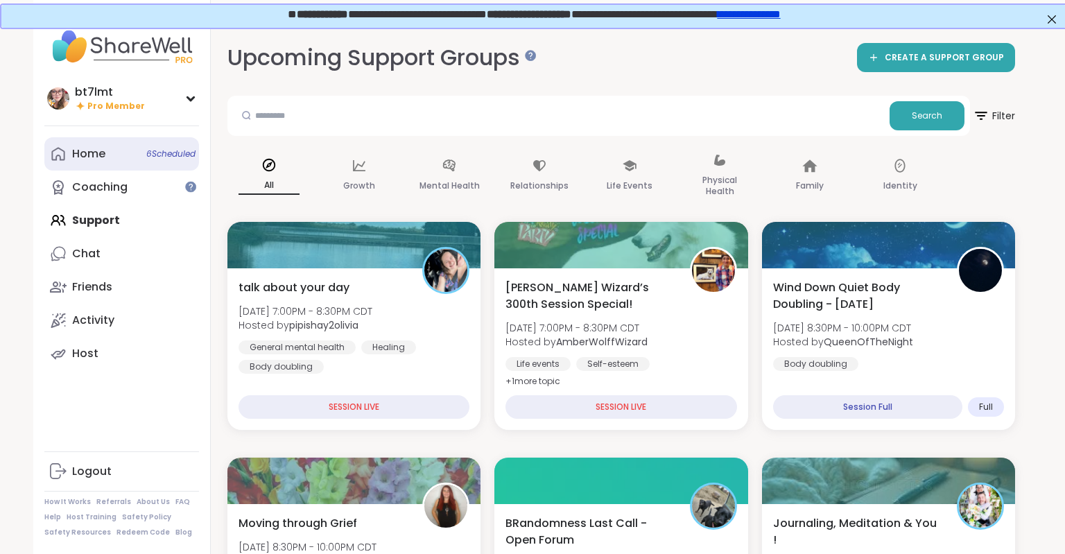
click at [115, 146] on link "Home 6 Scheduled" at bounding box center [121, 153] width 155 height 33
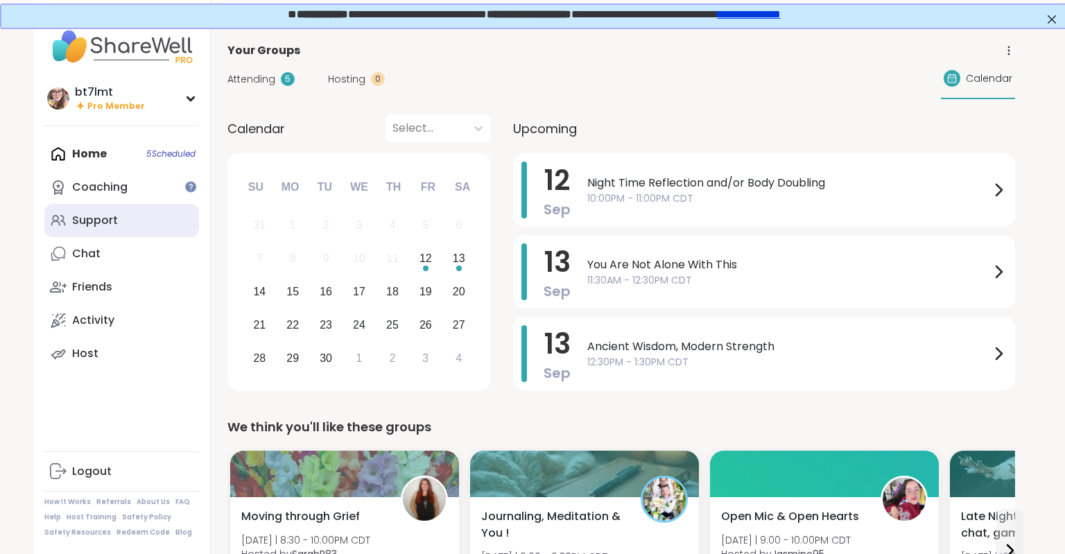
click at [129, 225] on link "Support" at bounding box center [121, 220] width 155 height 33
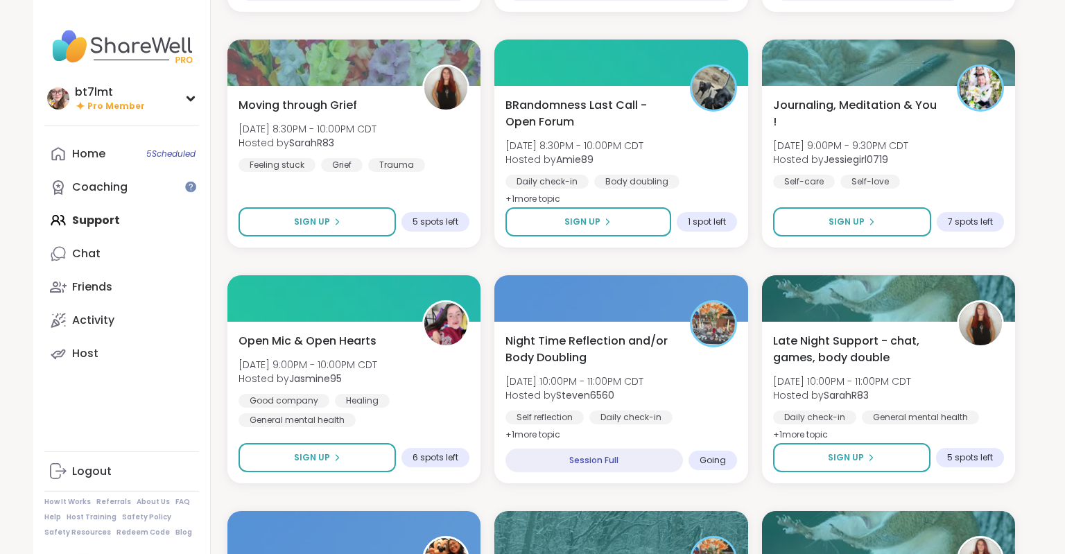
scroll to position [419, 0]
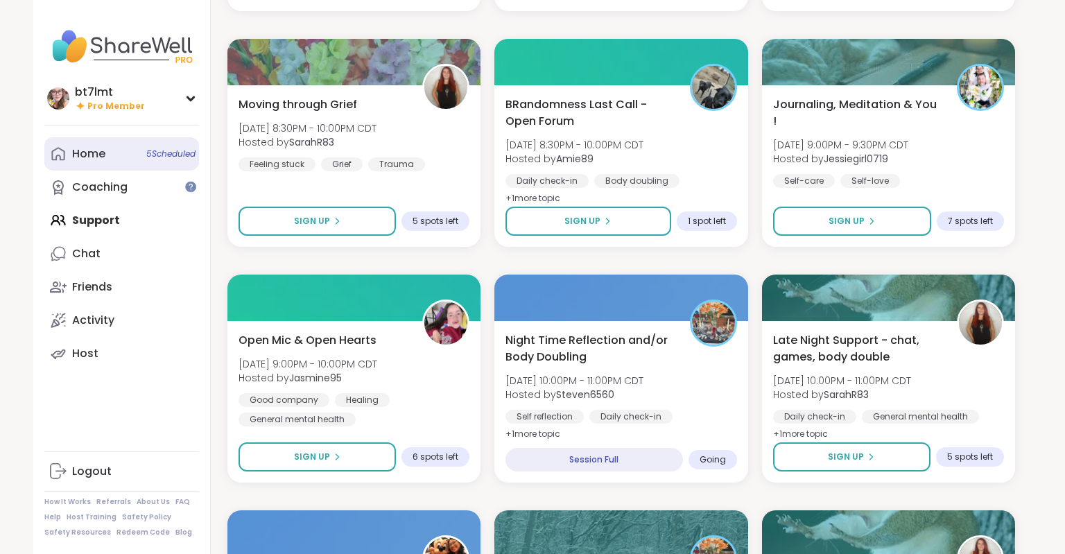
click at [101, 159] on div "Home 5 Scheduled" at bounding box center [88, 153] width 33 height 15
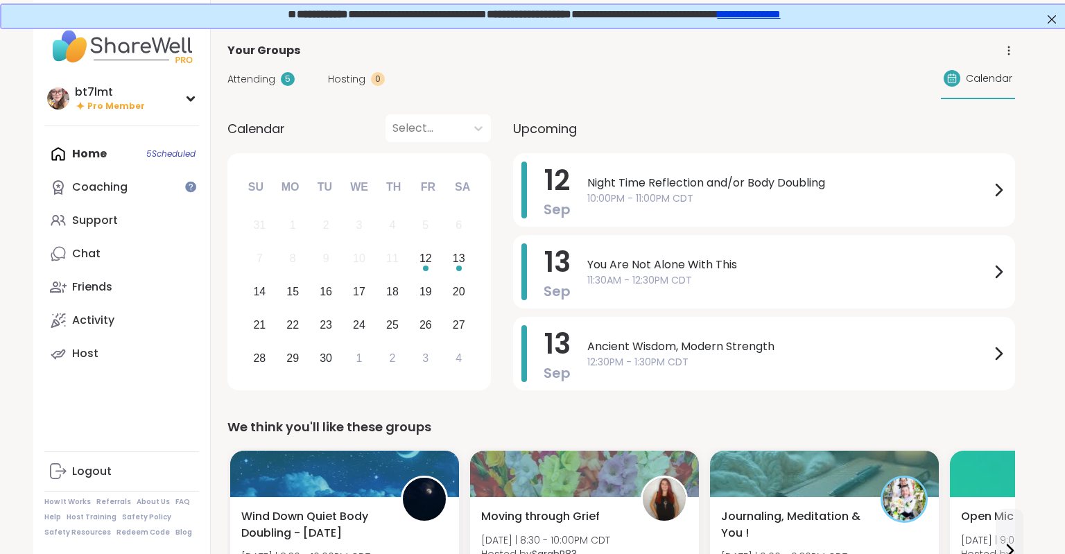
click at [279, 83] on div "Attending 5" at bounding box center [260, 79] width 67 height 15
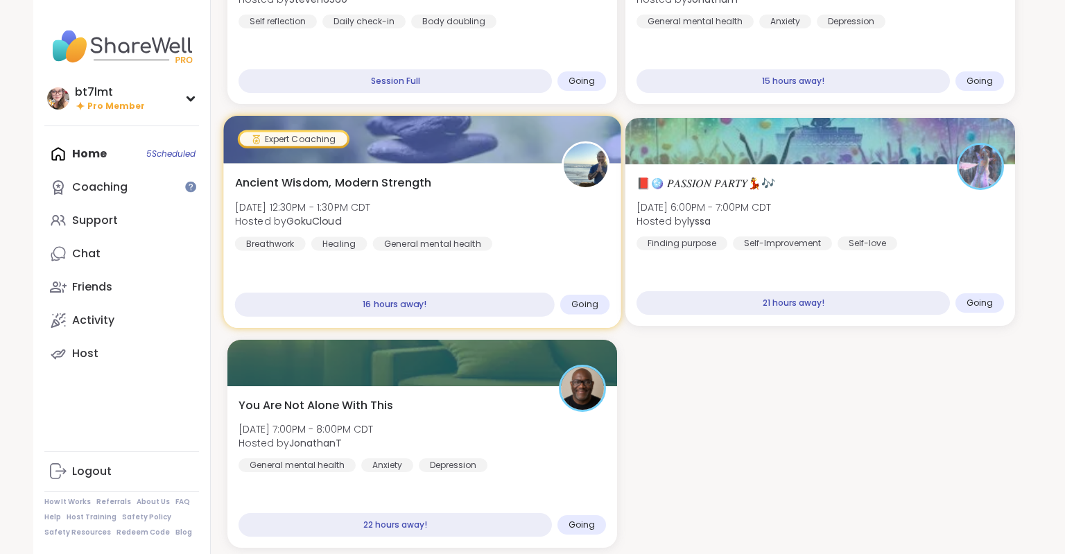
scroll to position [146, 0]
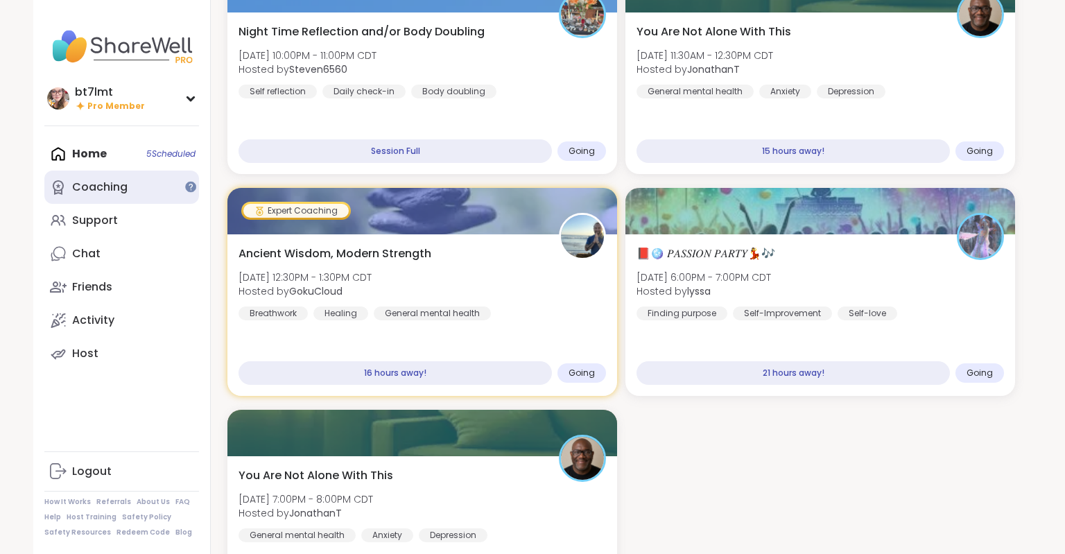
click at [107, 188] on div "Coaching" at bounding box center [99, 187] width 55 height 15
